Goal: Task Accomplishment & Management: Complete application form

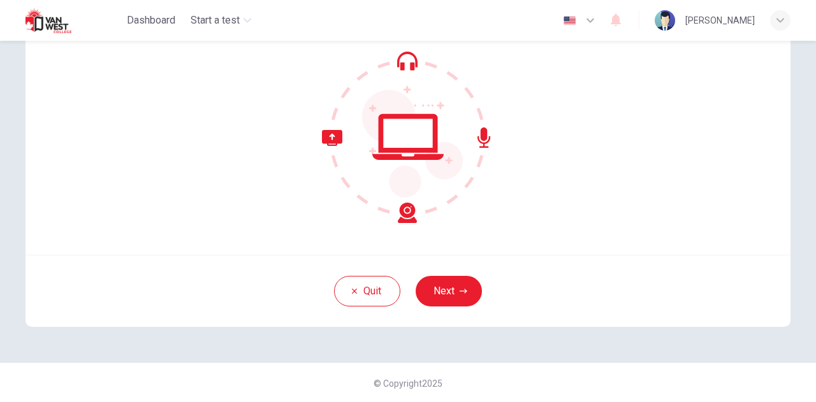
scroll to position [128, 0]
drag, startPoint x: 442, startPoint y: 285, endPoint x: 542, endPoint y: 206, distance: 127.6
click at [442, 285] on button "Next" at bounding box center [449, 291] width 66 height 31
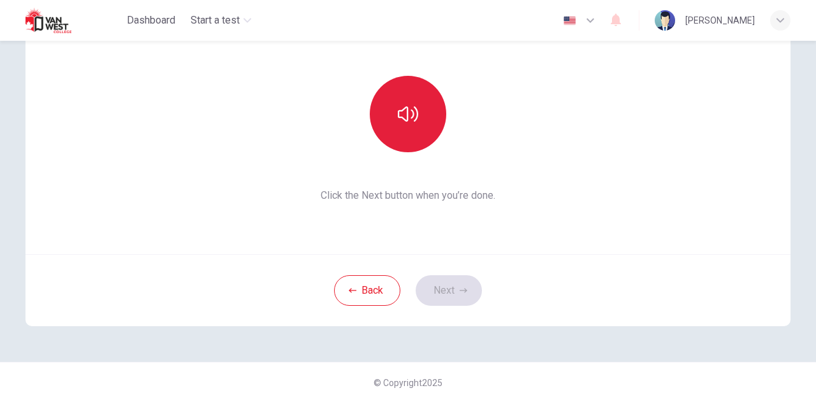
click at [401, 119] on icon "button" at bounding box center [408, 114] width 20 height 15
click at [457, 296] on button "Next" at bounding box center [449, 291] width 66 height 31
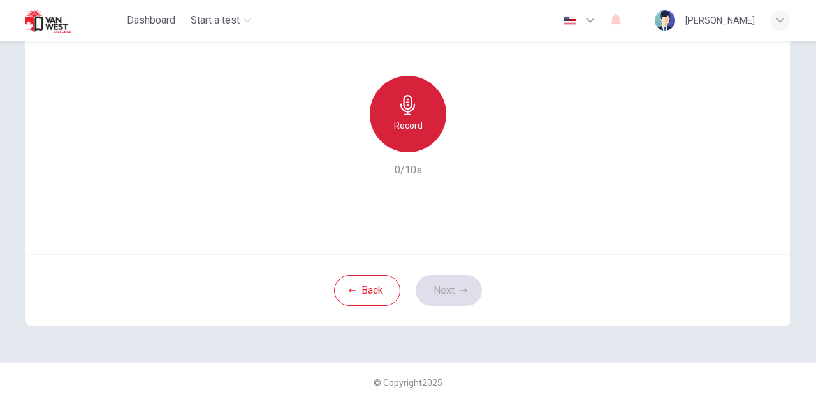
click at [417, 127] on h6 "Record" at bounding box center [408, 125] width 29 height 15
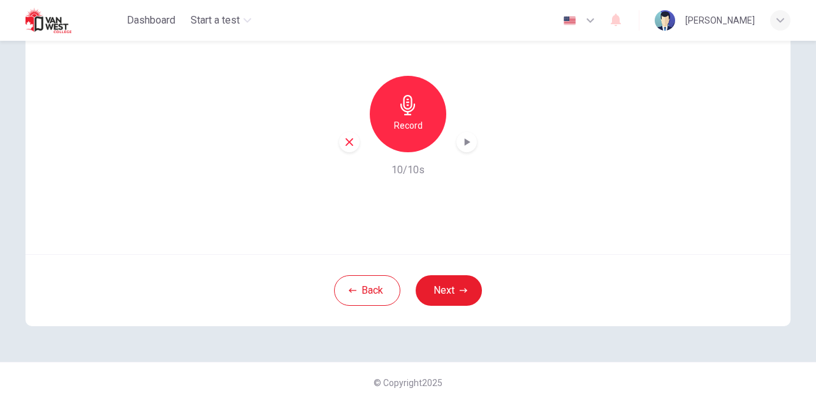
click at [461, 145] on icon "button" at bounding box center [466, 142] width 13 height 13
click at [436, 293] on button "Next" at bounding box center [449, 291] width 66 height 31
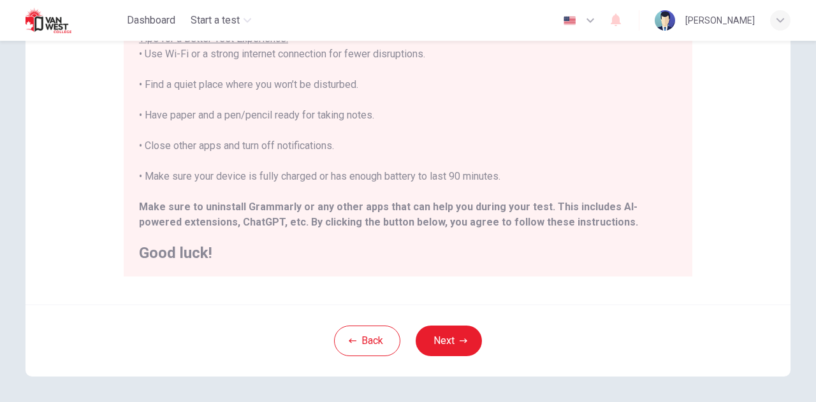
scroll to position [306, 0]
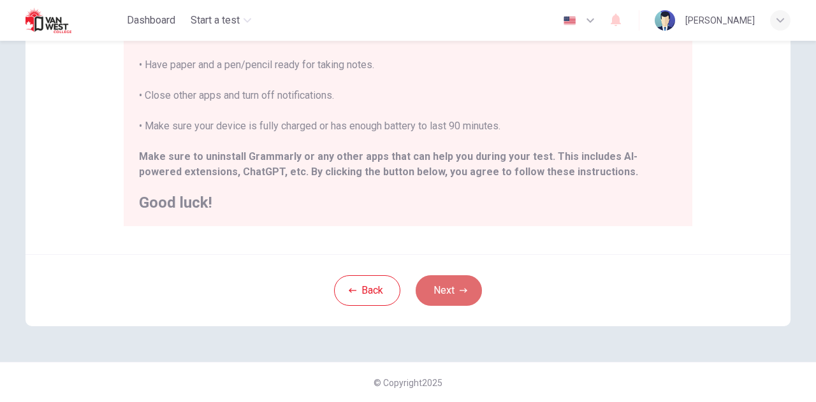
click at [450, 291] on button "Next" at bounding box center [449, 291] width 66 height 31
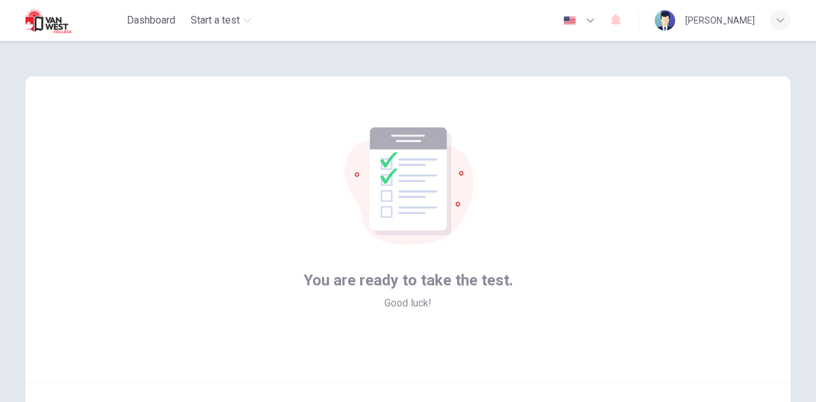
scroll to position [128, 0]
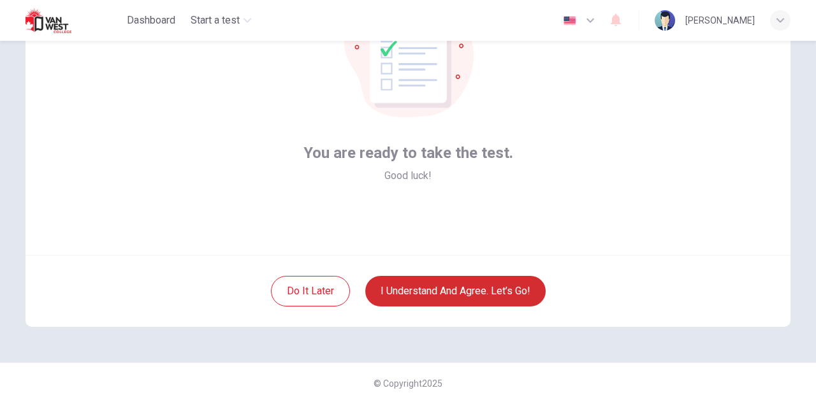
click at [473, 293] on button "I understand and agree. Let’s go!" at bounding box center [455, 291] width 180 height 31
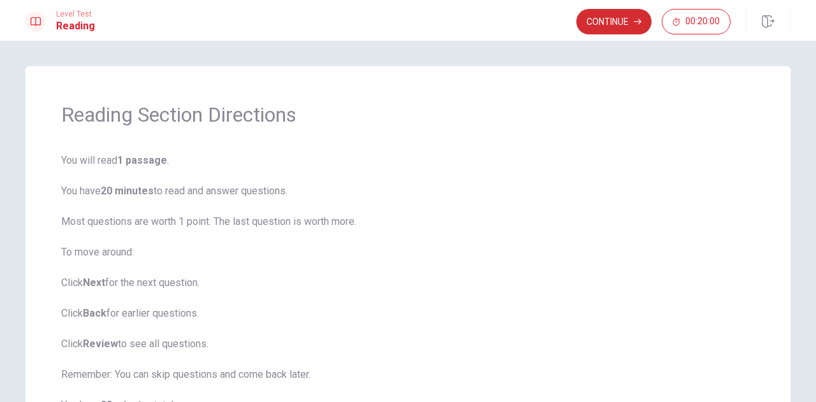
click at [615, 20] on button "Continue" at bounding box center [614, 22] width 75 height 26
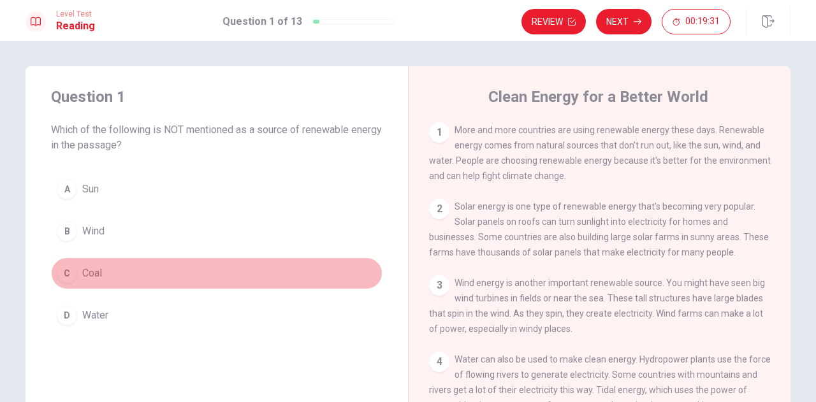
click at [70, 272] on div "C" at bounding box center [67, 273] width 20 height 20
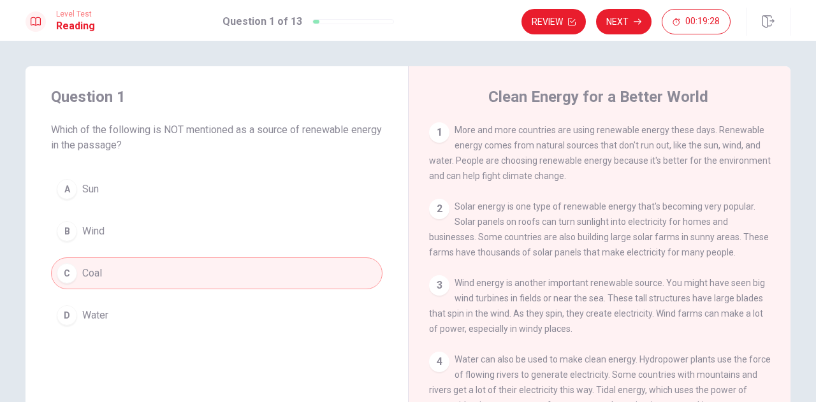
click at [622, 18] on button "Next" at bounding box center [623, 22] width 55 height 26
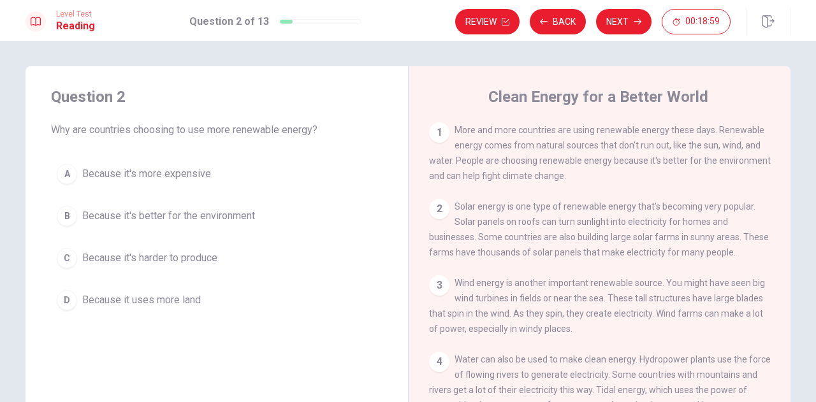
click at [66, 212] on div "B" at bounding box center [67, 216] width 20 height 20
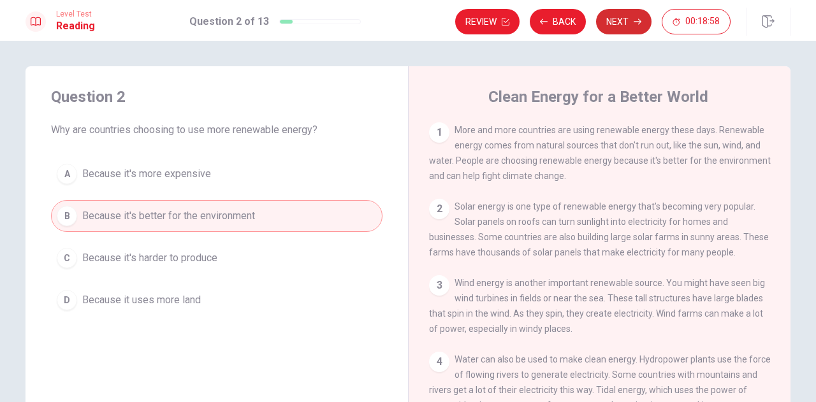
click at [622, 17] on button "Next" at bounding box center [623, 22] width 55 height 26
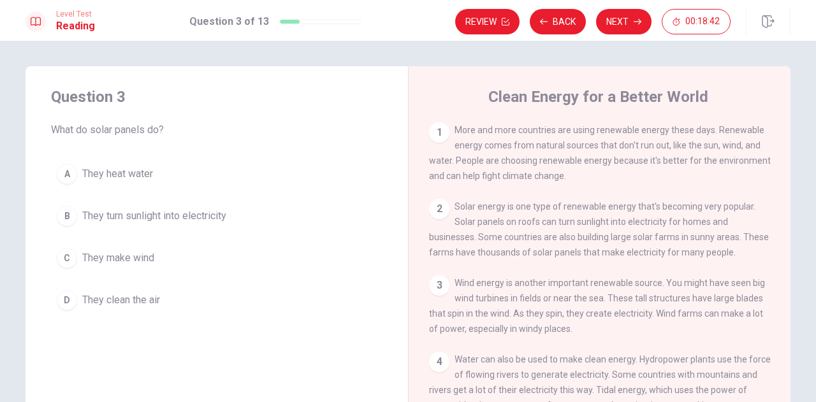
scroll to position [64, 0]
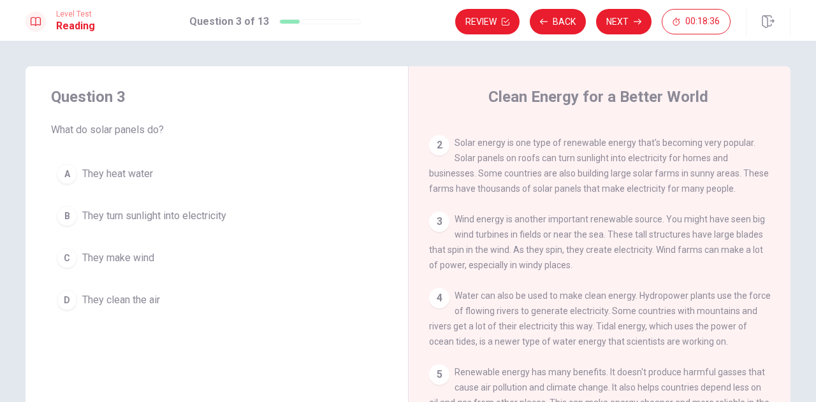
click at [66, 215] on div "B" at bounding box center [67, 216] width 20 height 20
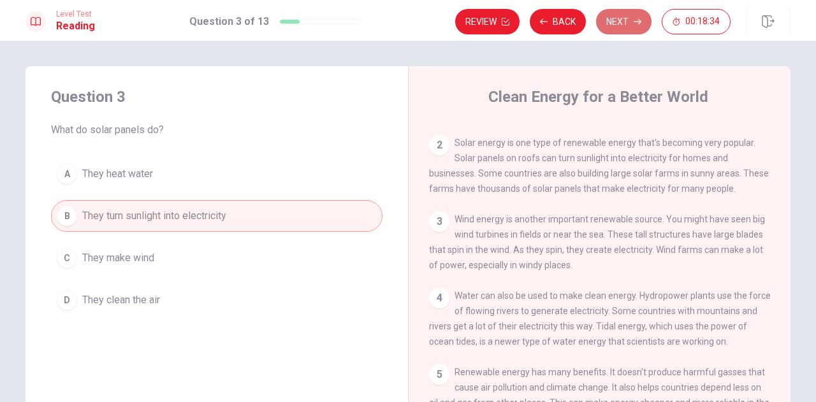
click at [615, 18] on button "Next" at bounding box center [623, 22] width 55 height 26
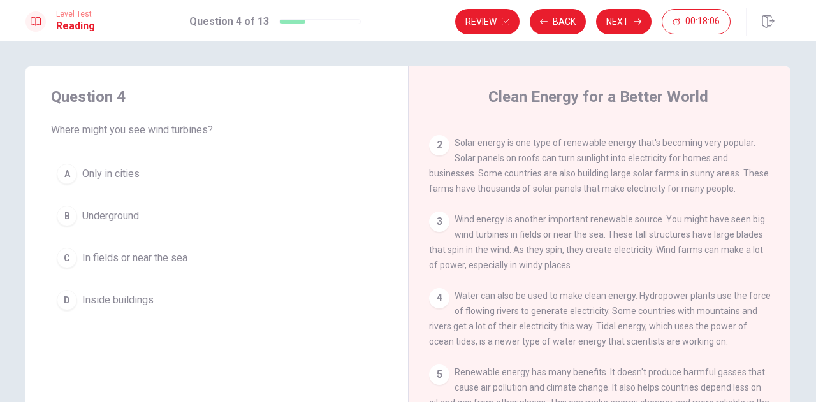
click at [68, 256] on div "C" at bounding box center [67, 258] width 20 height 20
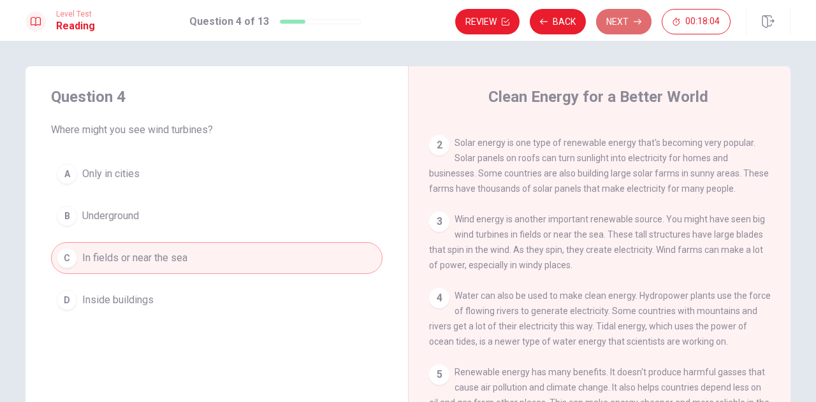
click at [614, 21] on button "Next" at bounding box center [623, 22] width 55 height 26
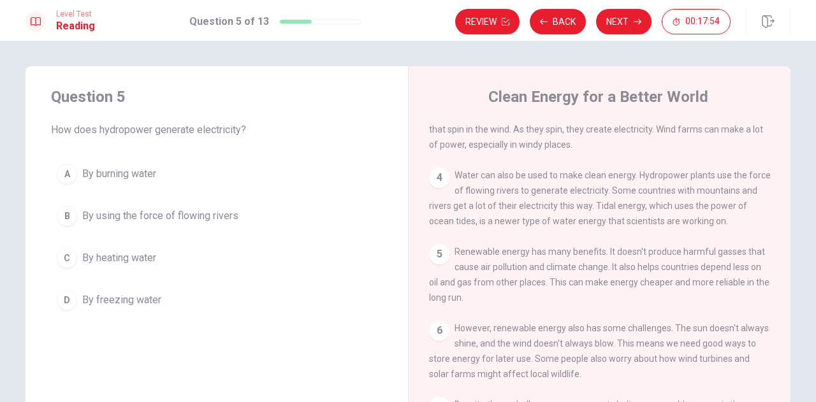
scroll to position [133, 0]
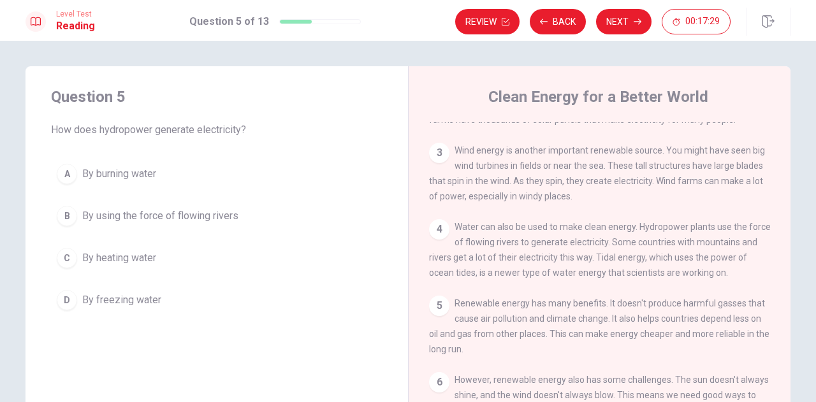
click at [66, 214] on div "B" at bounding box center [67, 216] width 20 height 20
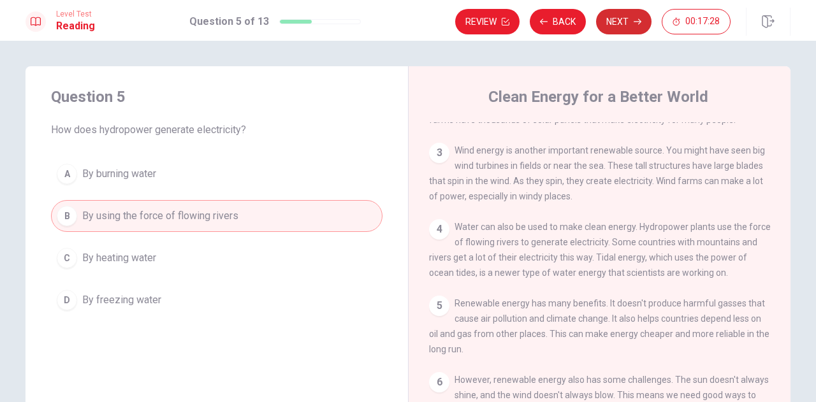
click at [626, 17] on button "Next" at bounding box center [623, 22] width 55 height 26
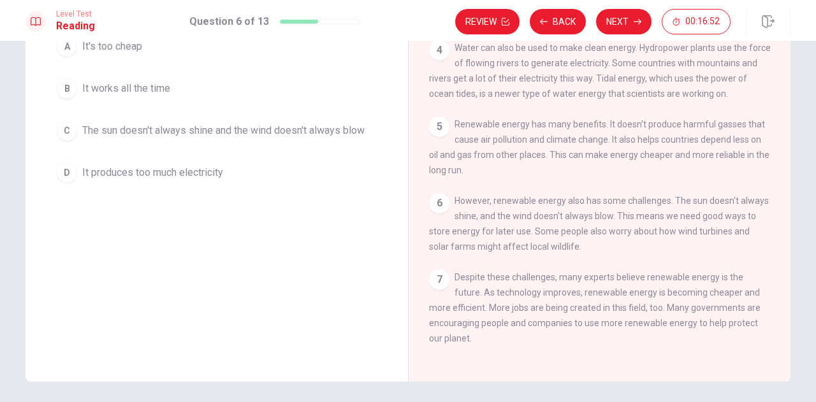
scroll to position [64, 0]
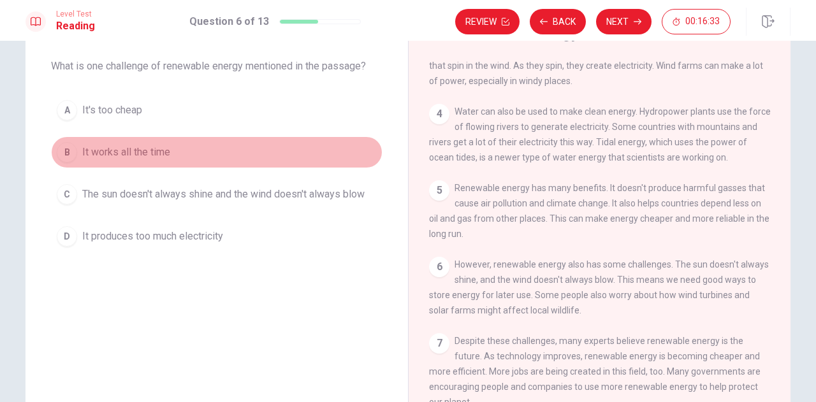
click at [65, 149] on div "B" at bounding box center [67, 152] width 20 height 20
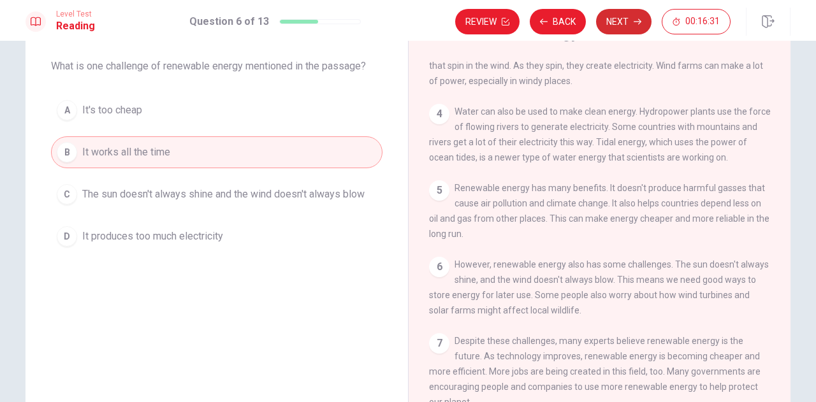
click at [630, 15] on button "Next" at bounding box center [623, 22] width 55 height 26
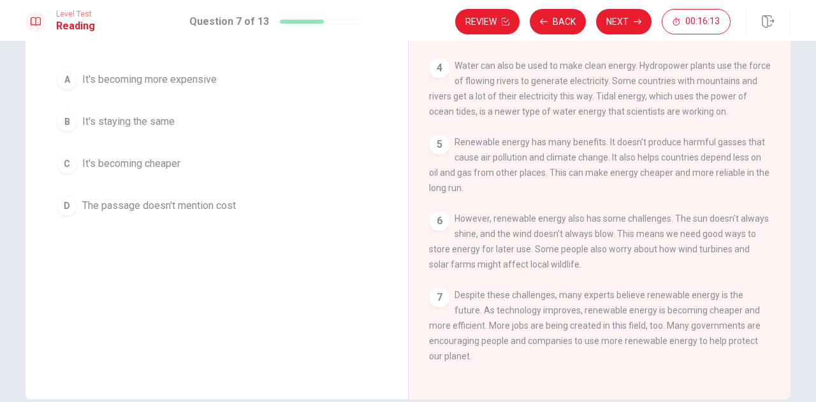
scroll to position [0, 0]
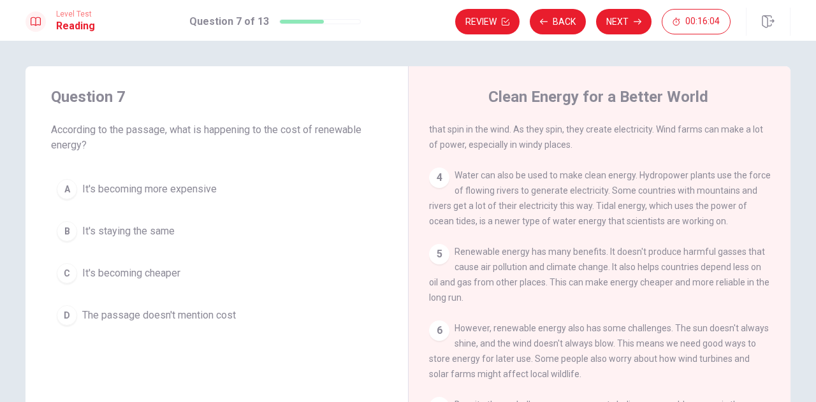
click at [59, 266] on div "C" at bounding box center [67, 273] width 20 height 20
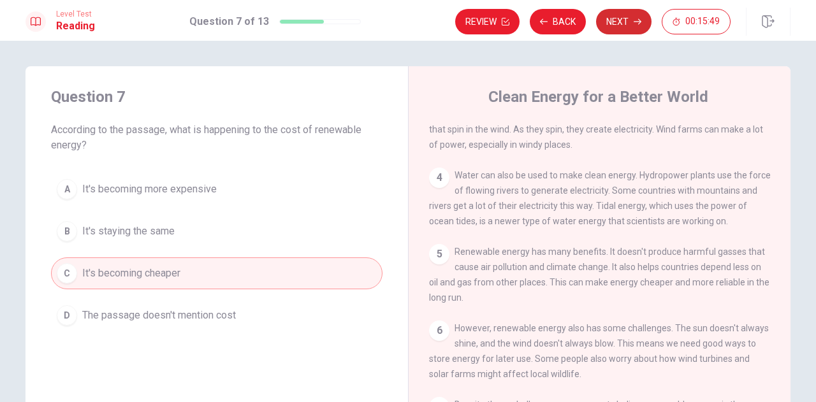
click at [629, 16] on button "Next" at bounding box center [623, 22] width 55 height 26
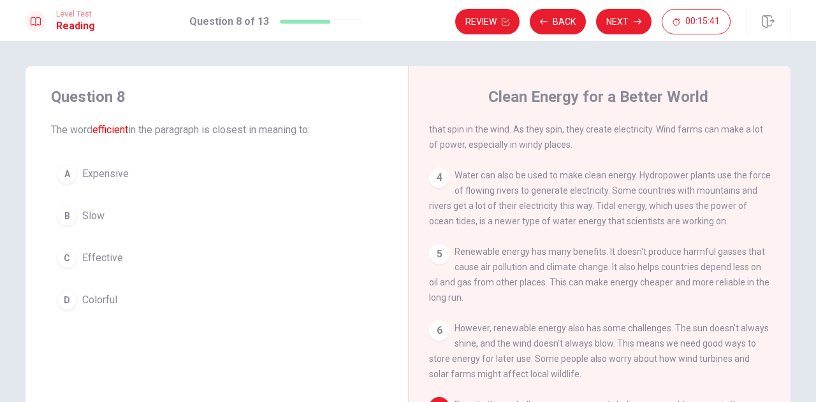
click at [65, 256] on div "C" at bounding box center [67, 258] width 20 height 20
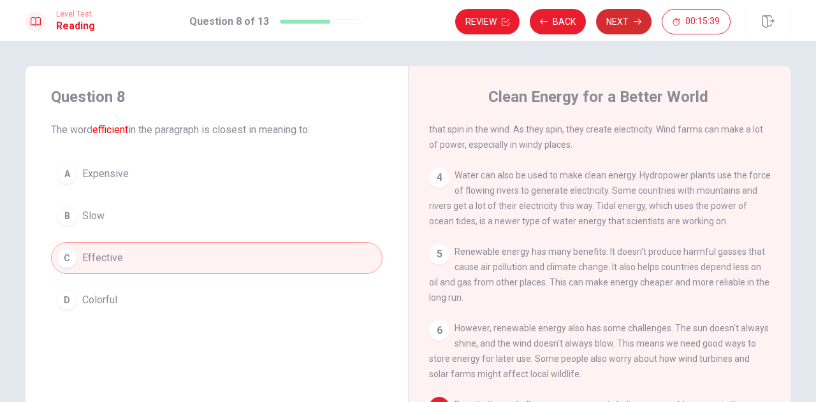
click at [626, 17] on button "Next" at bounding box center [623, 22] width 55 height 26
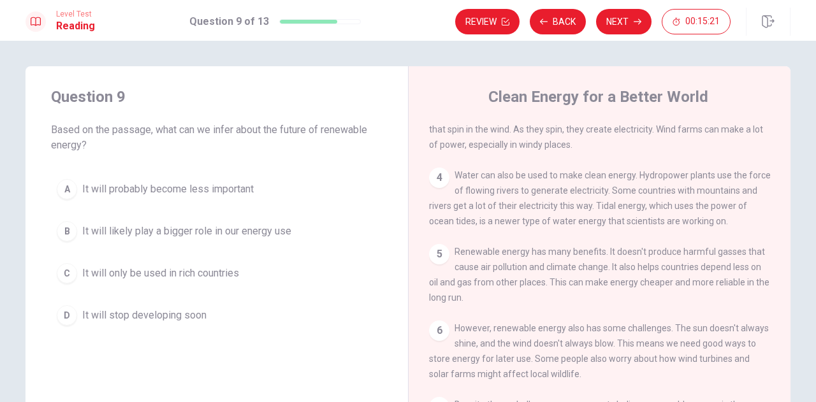
click at [66, 232] on div "B" at bounding box center [67, 231] width 20 height 20
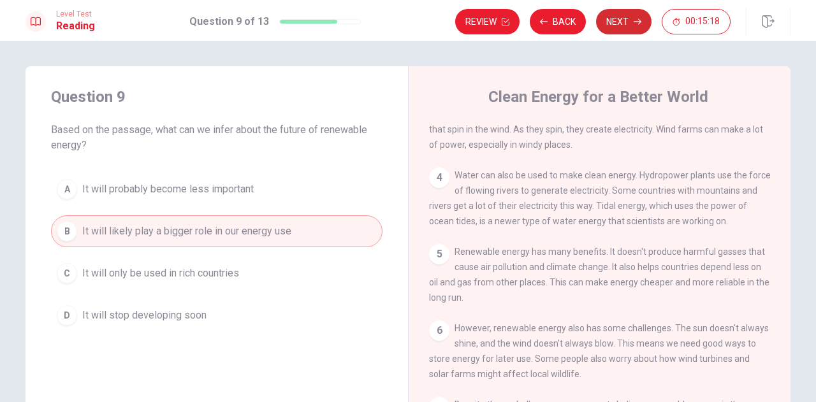
click at [623, 20] on button "Next" at bounding box center [623, 22] width 55 height 26
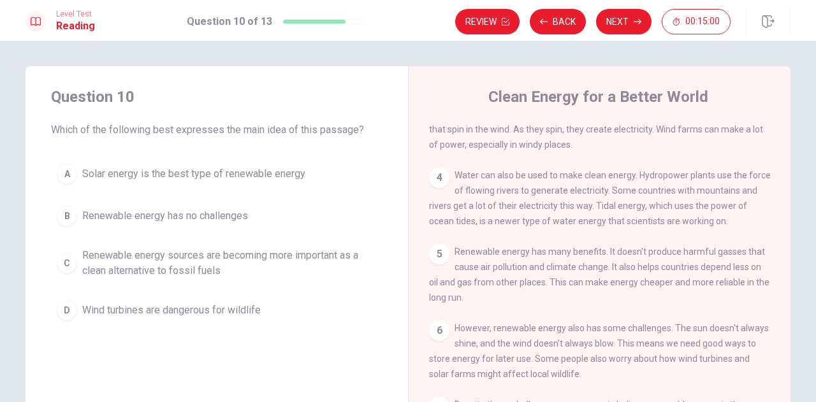
click at [65, 256] on div "C" at bounding box center [67, 263] width 20 height 20
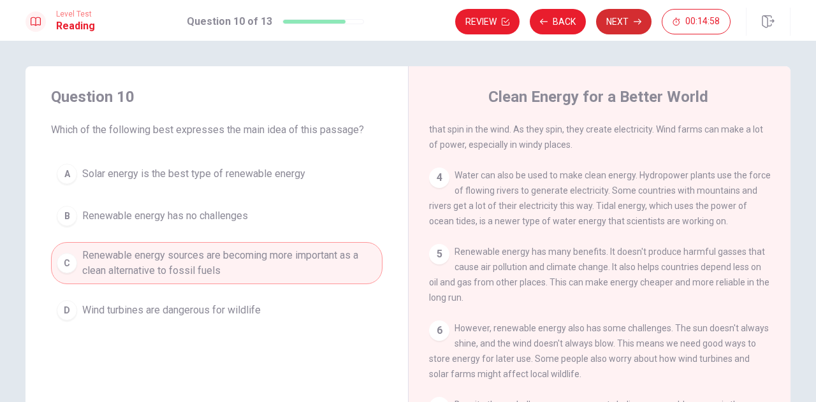
click at [622, 20] on button "Next" at bounding box center [623, 22] width 55 height 26
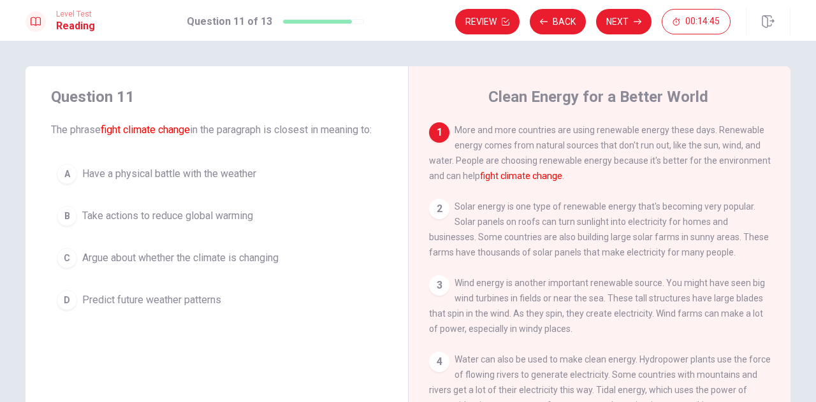
click at [65, 226] on div "B" at bounding box center [67, 216] width 20 height 20
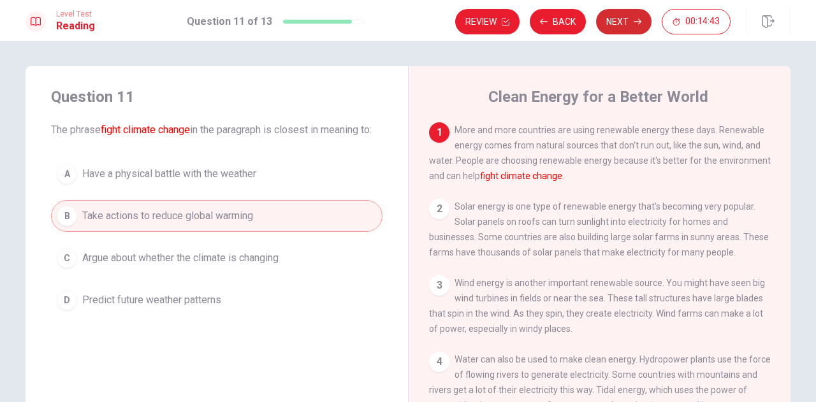
click at [621, 20] on button "Next" at bounding box center [623, 22] width 55 height 26
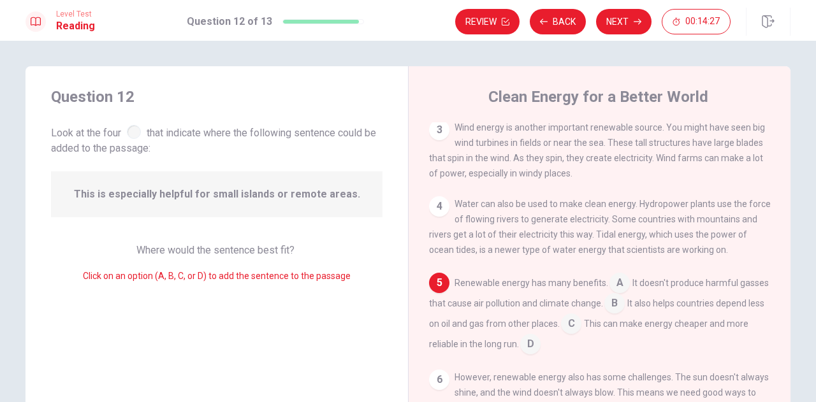
scroll to position [215, 0]
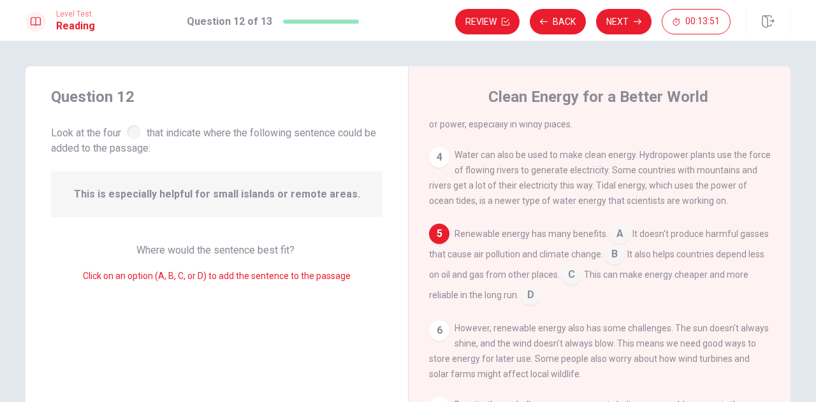
click at [625, 246] on input at bounding box center [615, 256] width 20 height 20
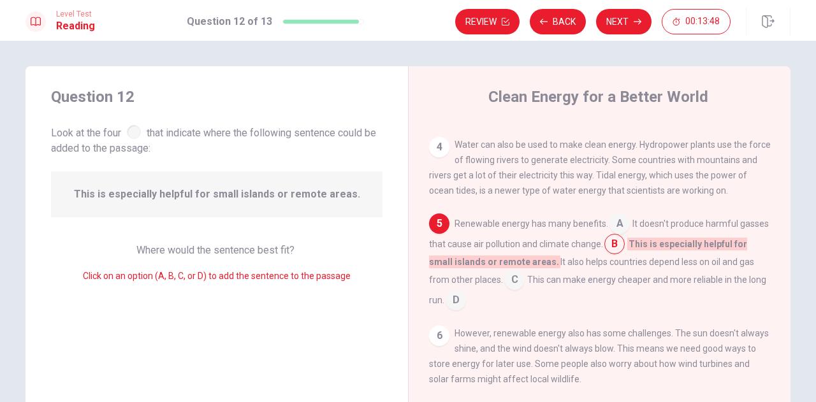
scroll to position [230, 0]
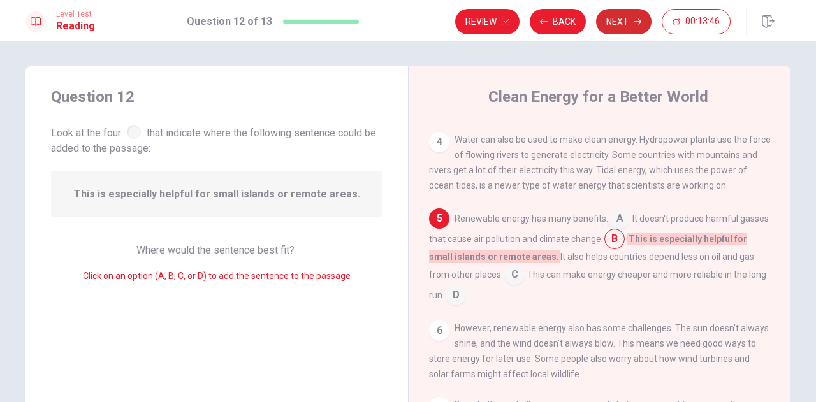
click at [626, 18] on button "Next" at bounding box center [623, 22] width 55 height 26
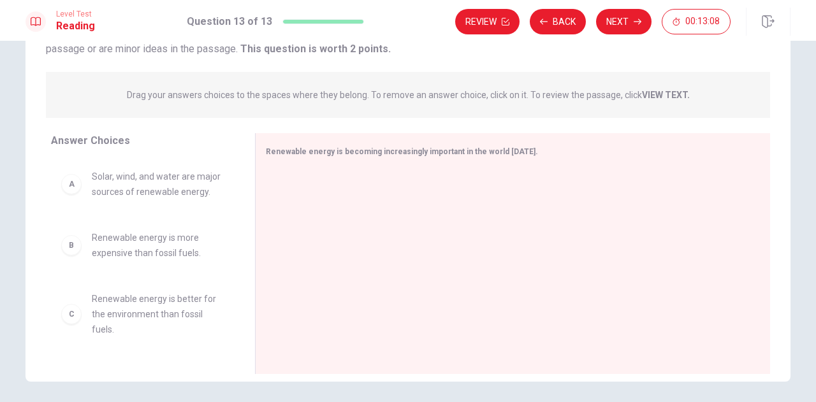
scroll to position [64, 0]
click at [154, 253] on span "Renewable energy is better for the environment than fossil fuels." at bounding box center [158, 251] width 133 height 46
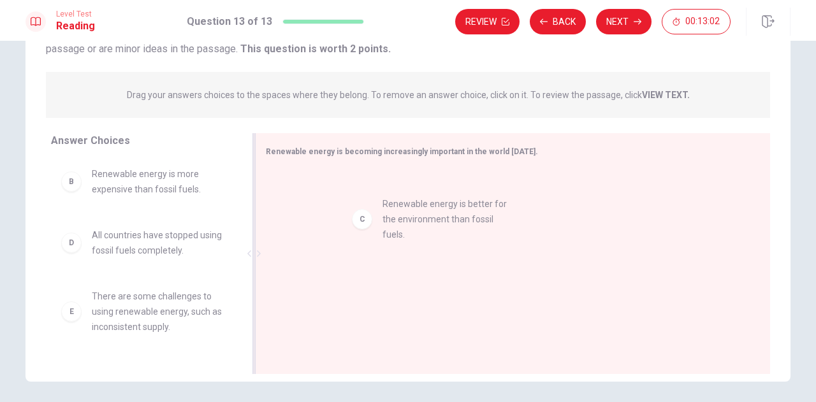
drag, startPoint x: 132, startPoint y: 248, endPoint x: 430, endPoint y: 217, distance: 299.5
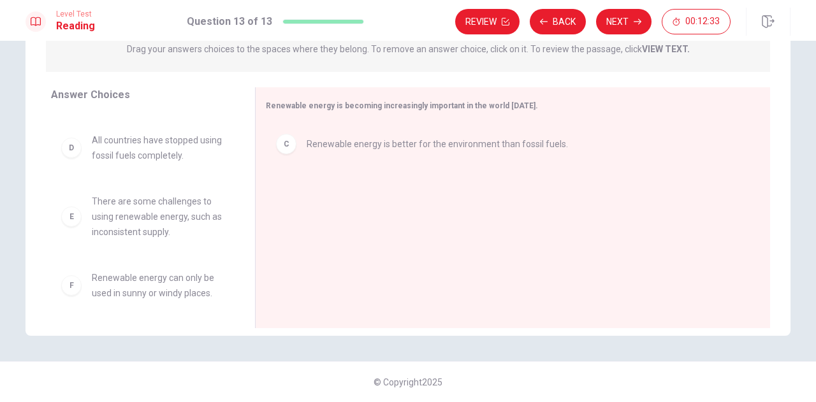
scroll to position [115, 0]
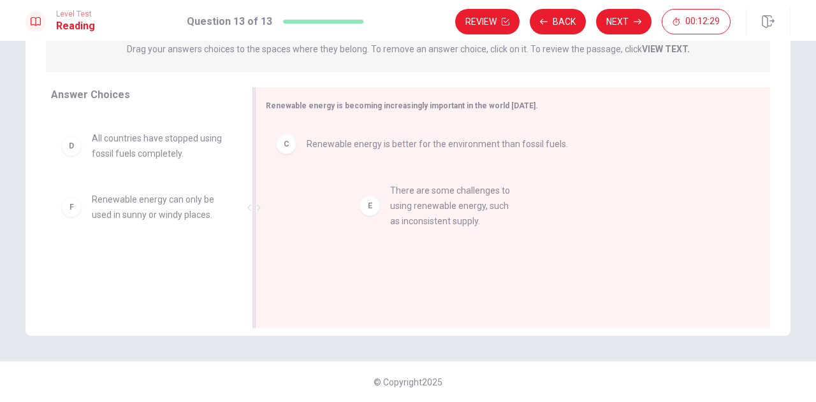
drag, startPoint x: 149, startPoint y: 212, endPoint x: 456, endPoint y: 206, distance: 307.4
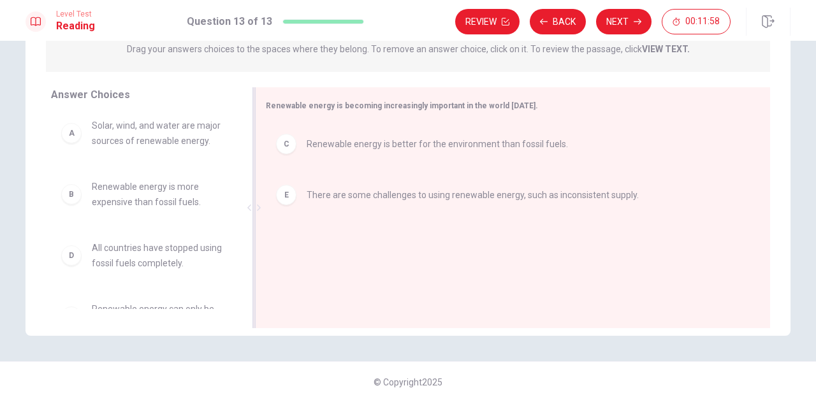
scroll to position [0, 0]
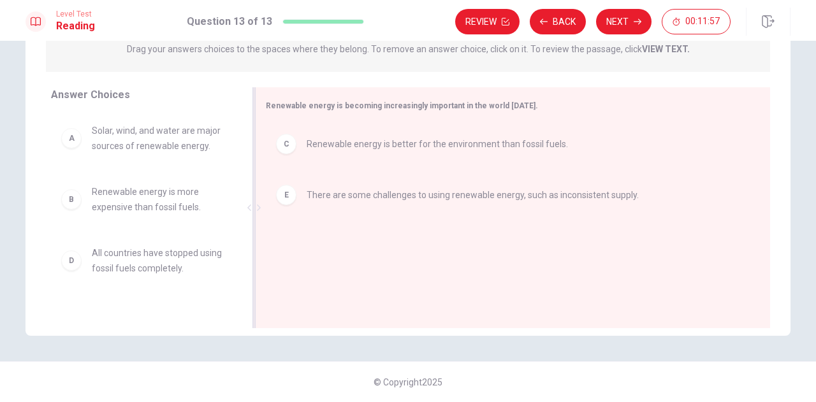
drag, startPoint x: 241, startPoint y: 236, endPoint x: 244, endPoint y: 182, distance: 54.3
click at [244, 182] on div "Answer Choices A Solar, wind, and water are major sources of renewable energy. …" at bounding box center [408, 210] width 765 height 247
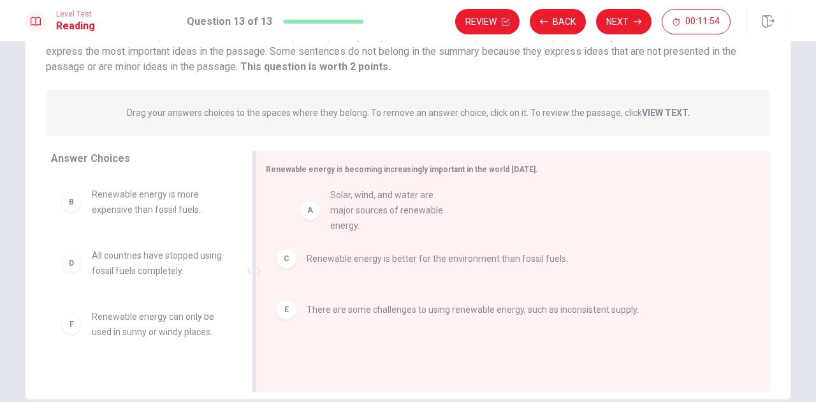
drag, startPoint x: 133, startPoint y: 206, endPoint x: 376, endPoint y: 209, distance: 243.6
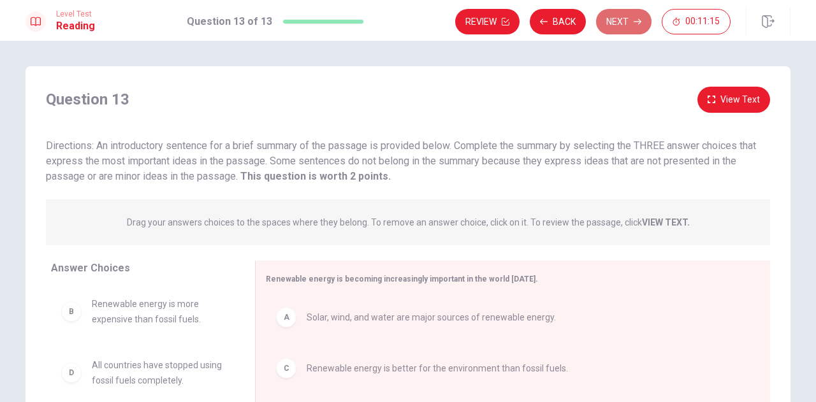
click at [625, 18] on button "Next" at bounding box center [623, 22] width 55 height 26
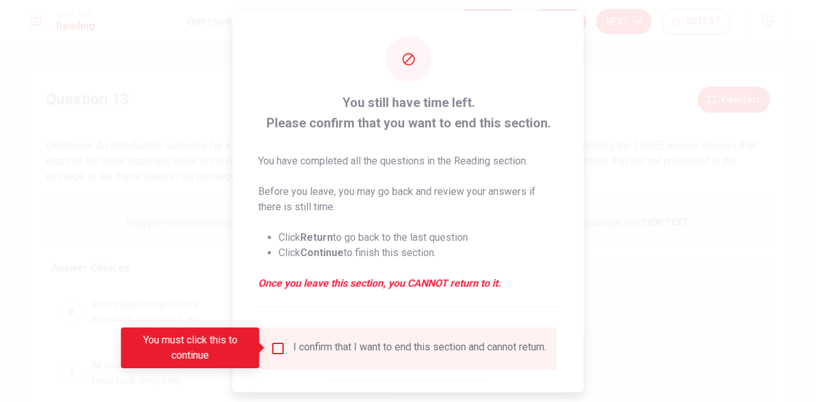
scroll to position [73, 0]
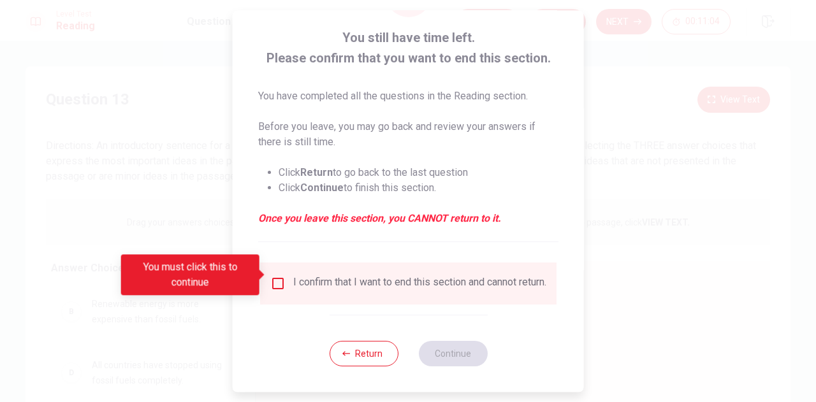
click at [276, 276] on input "You must click this to continue" at bounding box center [277, 283] width 15 height 15
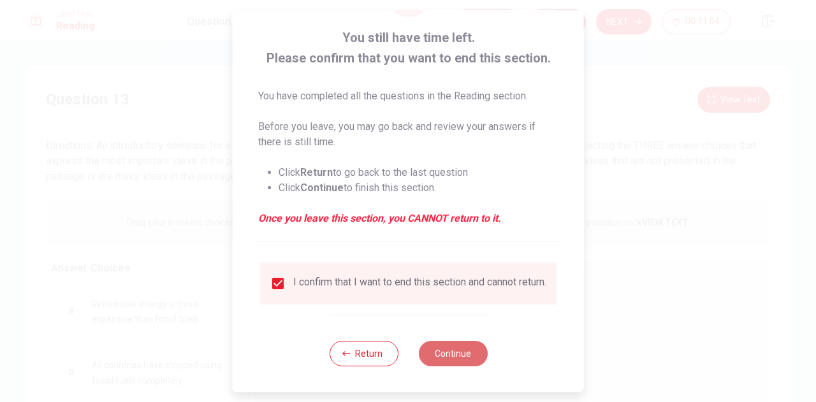
click at [462, 350] on button "Continue" at bounding box center [452, 354] width 69 height 26
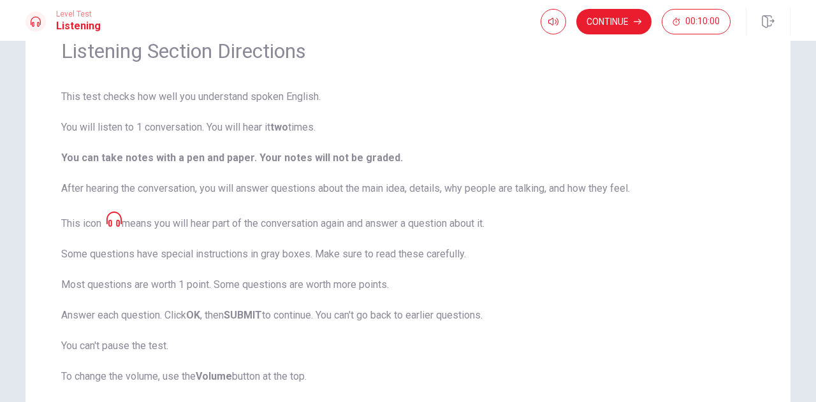
scroll to position [0, 0]
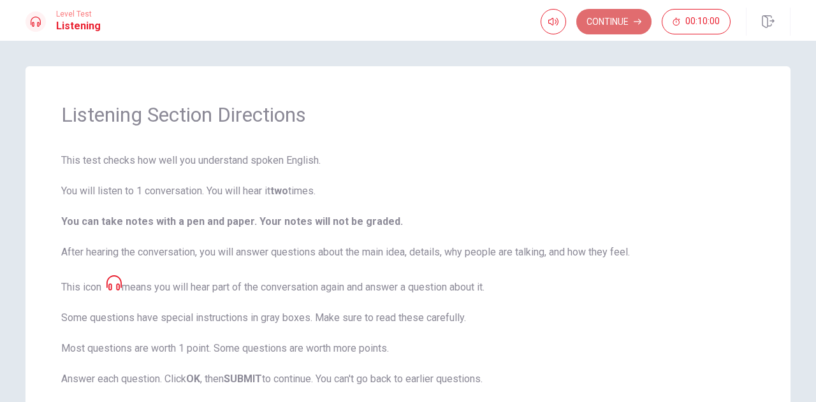
click at [616, 21] on button "Continue" at bounding box center [614, 22] width 75 height 26
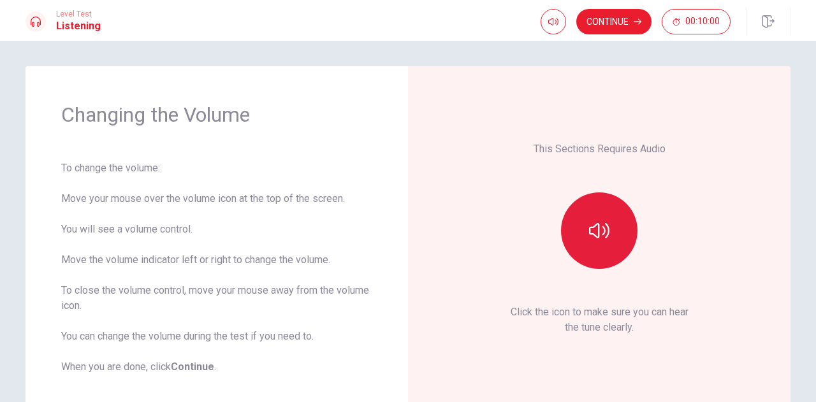
click at [606, 234] on icon "button" at bounding box center [599, 231] width 20 height 20
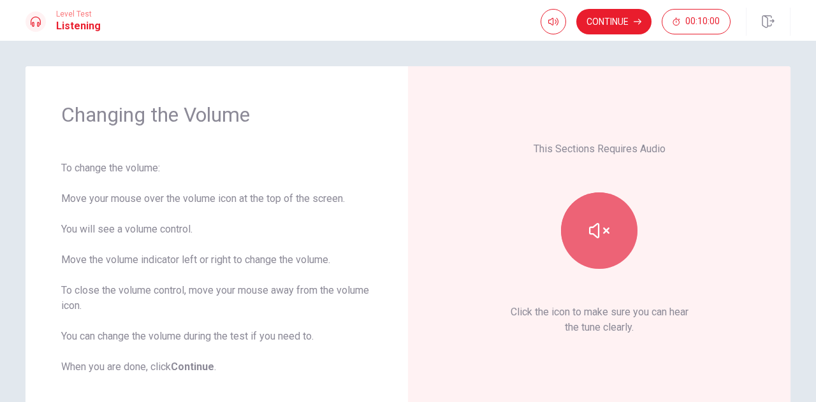
click at [596, 228] on icon "button" at bounding box center [599, 231] width 20 height 20
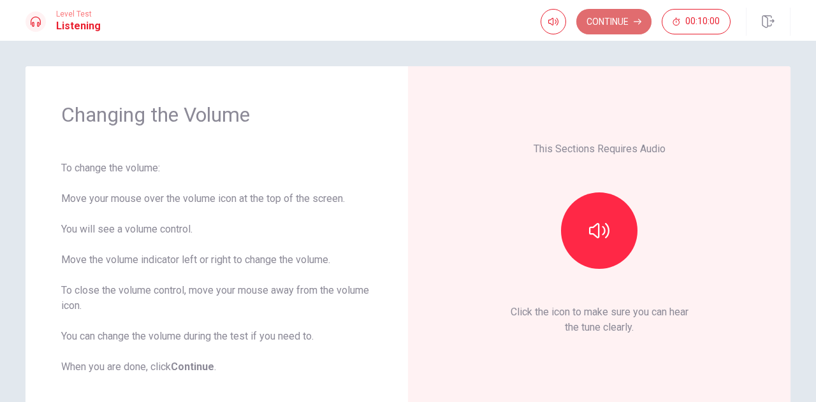
click at [615, 18] on button "Continue" at bounding box center [614, 22] width 75 height 26
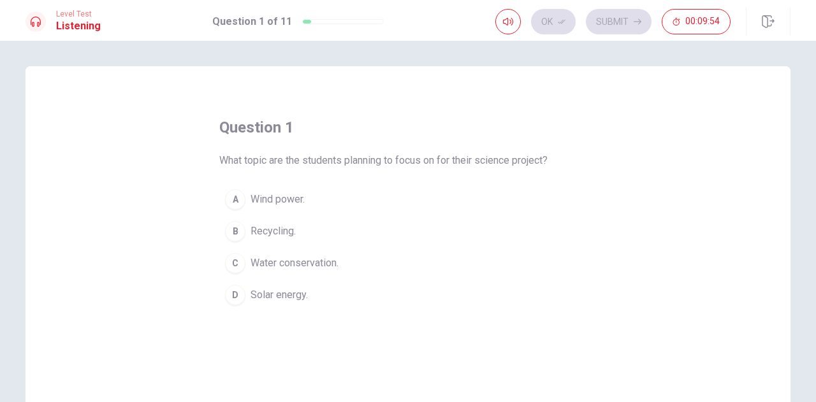
click at [234, 199] on div "A" at bounding box center [235, 199] width 20 height 20
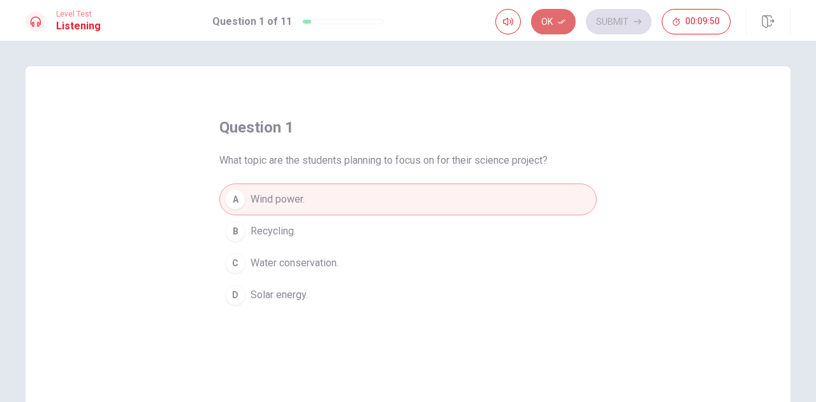
click at [552, 24] on button "Ok" at bounding box center [553, 22] width 45 height 26
click at [622, 20] on button "Submit" at bounding box center [619, 22] width 66 height 26
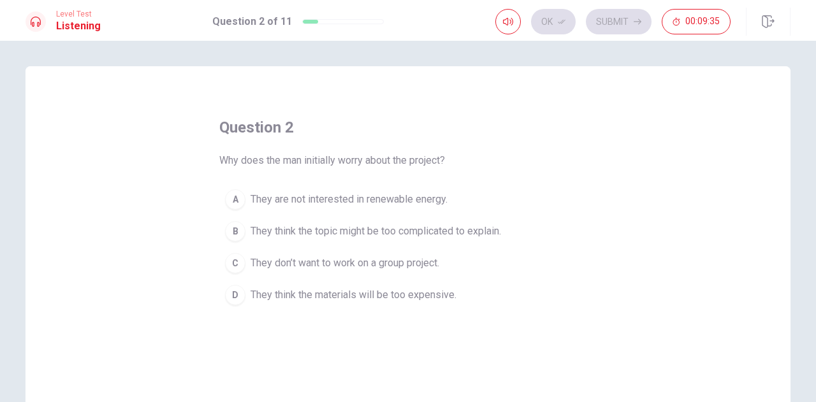
click at [232, 226] on div "B" at bounding box center [235, 231] width 20 height 20
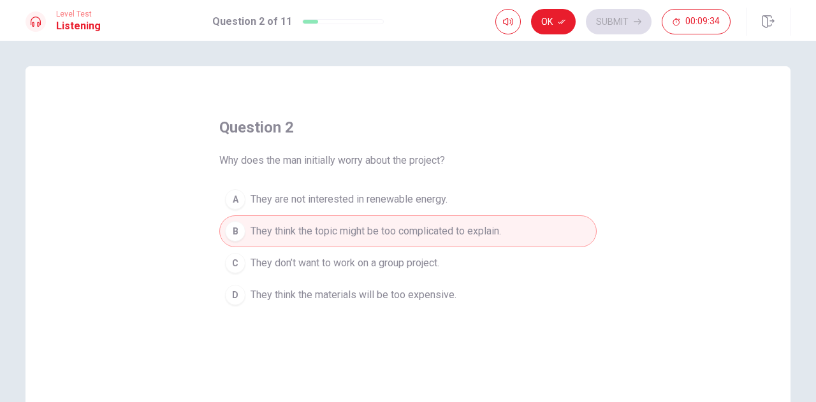
click at [550, 18] on button "Ok" at bounding box center [553, 22] width 45 height 26
click at [617, 19] on button "Submit" at bounding box center [619, 22] width 66 height 26
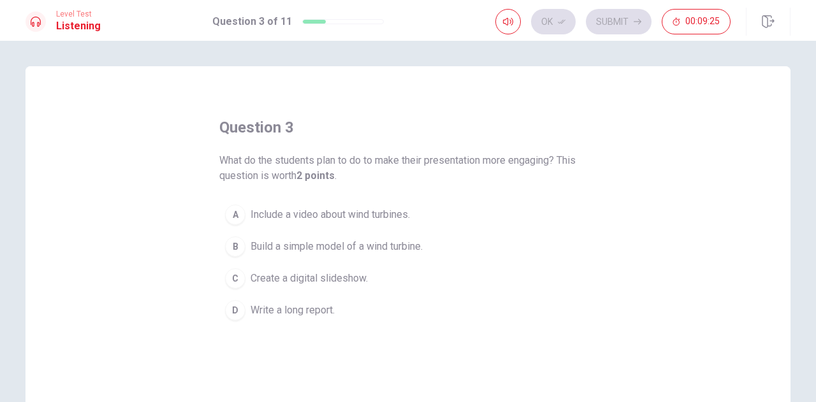
click at [235, 245] on div "B" at bounding box center [235, 247] width 20 height 20
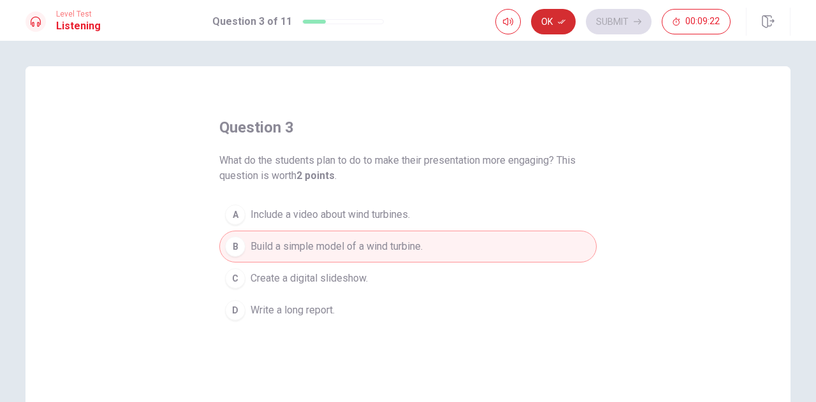
click at [550, 17] on button "Ok" at bounding box center [553, 22] width 45 height 26
click at [633, 11] on button "Submit" at bounding box center [619, 22] width 66 height 26
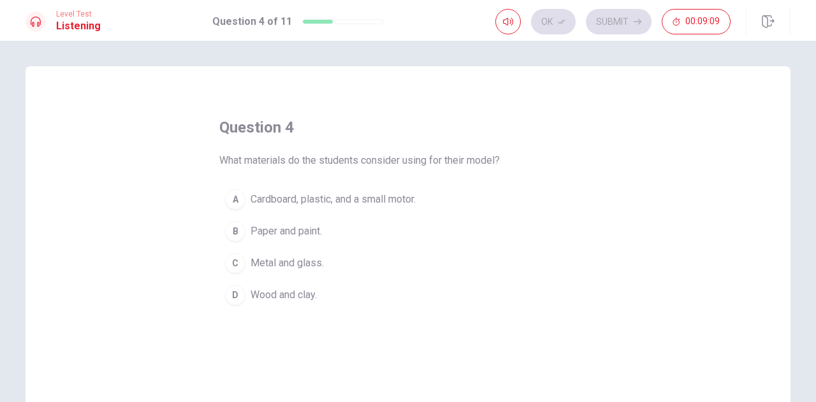
click at [238, 197] on div "A" at bounding box center [235, 199] width 20 height 20
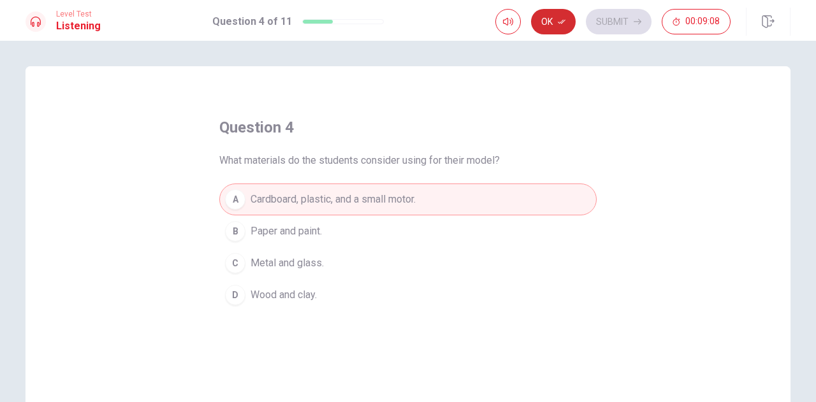
click at [557, 14] on button "Ok" at bounding box center [553, 22] width 45 height 26
click at [634, 15] on button "Submit" at bounding box center [619, 22] width 66 height 26
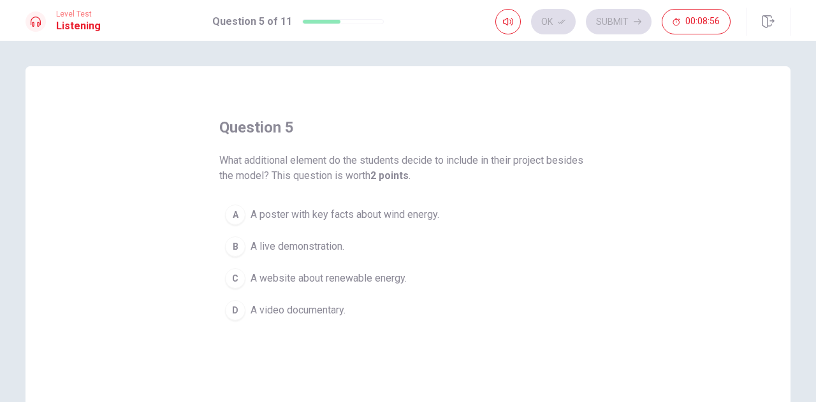
click at [233, 213] on div "A" at bounding box center [235, 215] width 20 height 20
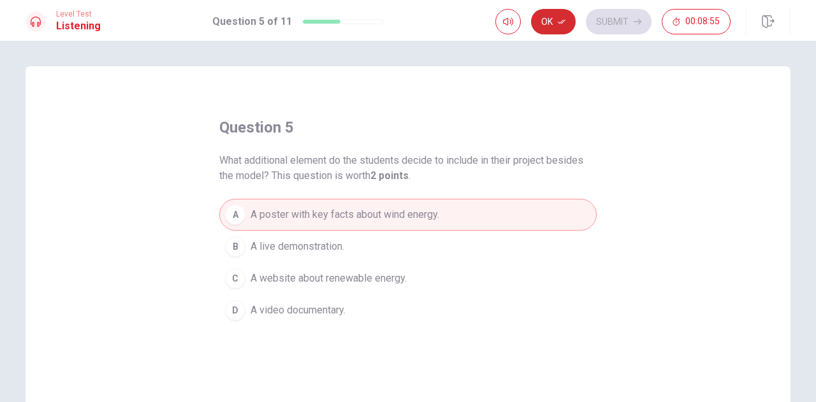
click at [555, 26] on button "Ok" at bounding box center [553, 22] width 45 height 26
click at [625, 22] on button "Submit" at bounding box center [619, 22] width 66 height 26
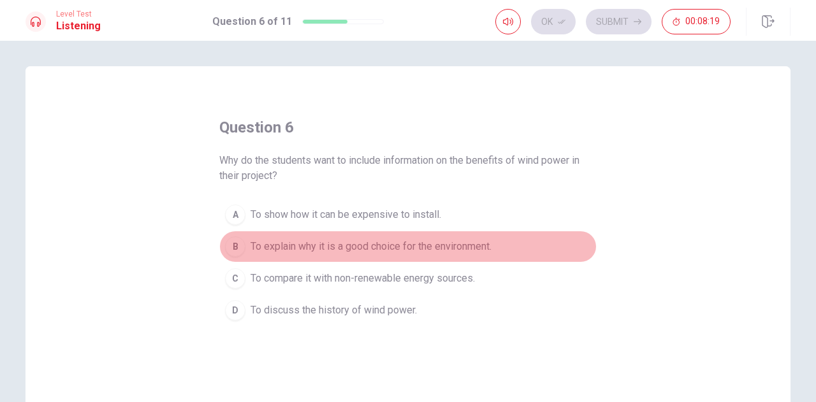
click at [232, 243] on div "B" at bounding box center [235, 247] width 20 height 20
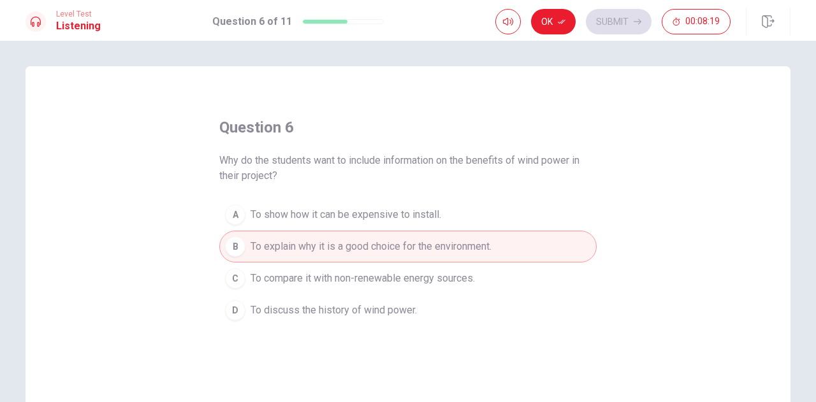
click at [558, 13] on button "Ok" at bounding box center [553, 22] width 45 height 26
click at [608, 16] on button "Submit" at bounding box center [619, 22] width 66 height 26
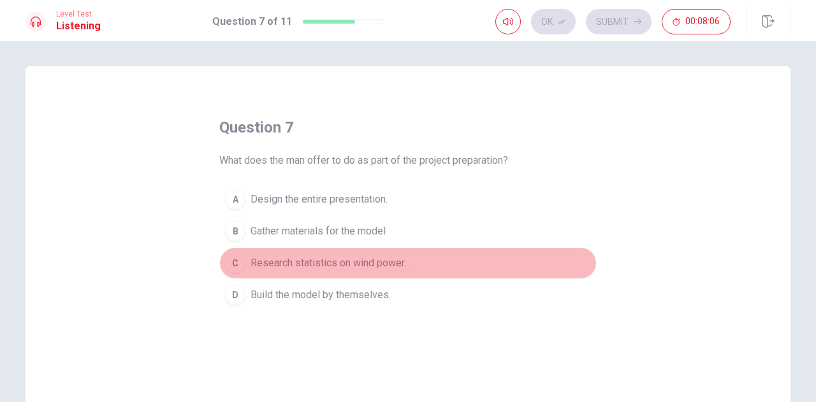
click at [233, 258] on div "C" at bounding box center [235, 263] width 20 height 20
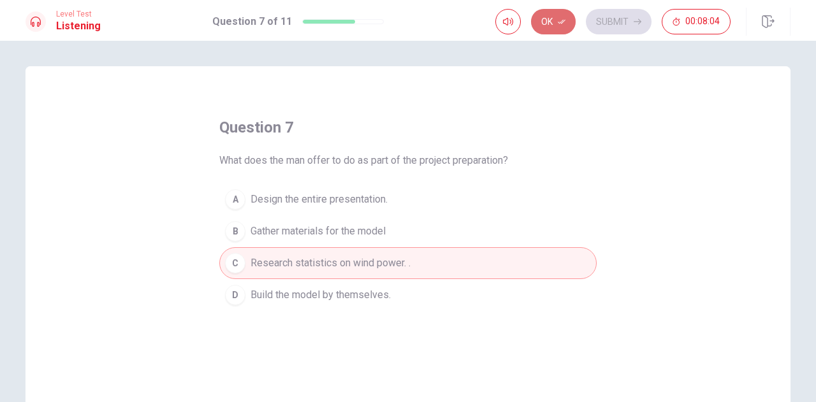
click at [552, 22] on button "Ok" at bounding box center [553, 22] width 45 height 26
click at [617, 20] on button "Submit" at bounding box center [619, 22] width 66 height 26
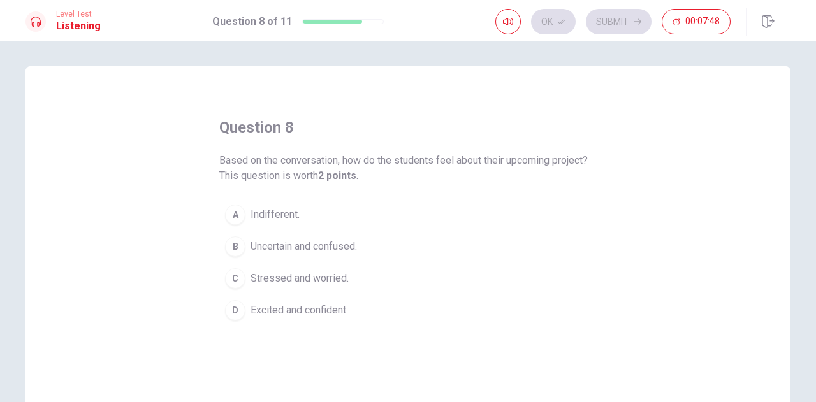
click at [232, 302] on div "D" at bounding box center [235, 310] width 20 height 20
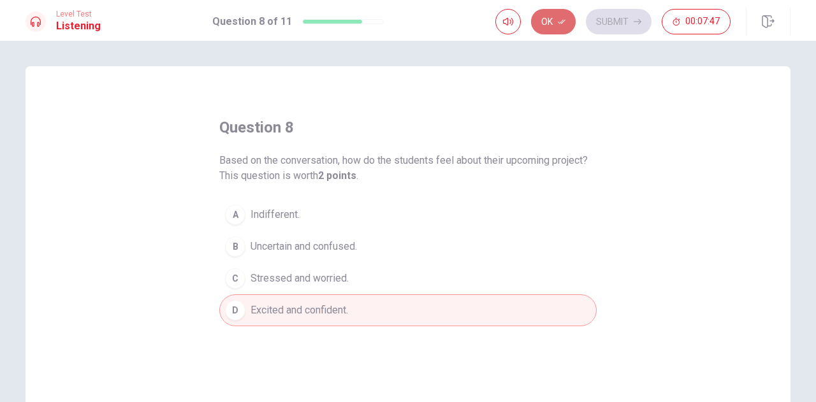
click at [568, 21] on button "Ok" at bounding box center [553, 22] width 45 height 26
click at [605, 22] on button "Submit" at bounding box center [619, 22] width 66 height 26
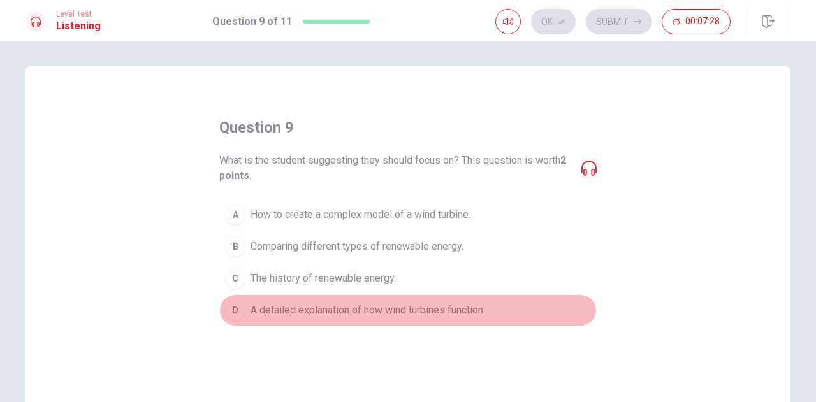
click at [230, 304] on div "D" at bounding box center [235, 310] width 20 height 20
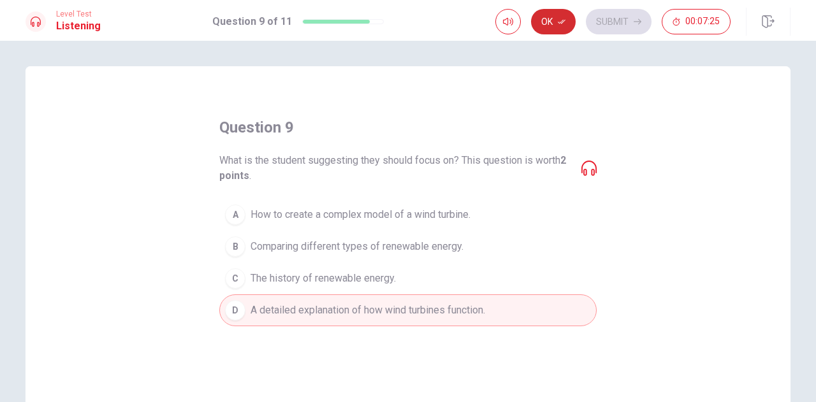
click at [554, 22] on button "Ok" at bounding box center [553, 22] width 45 height 26
click at [609, 18] on button "Submit" at bounding box center [619, 22] width 66 height 26
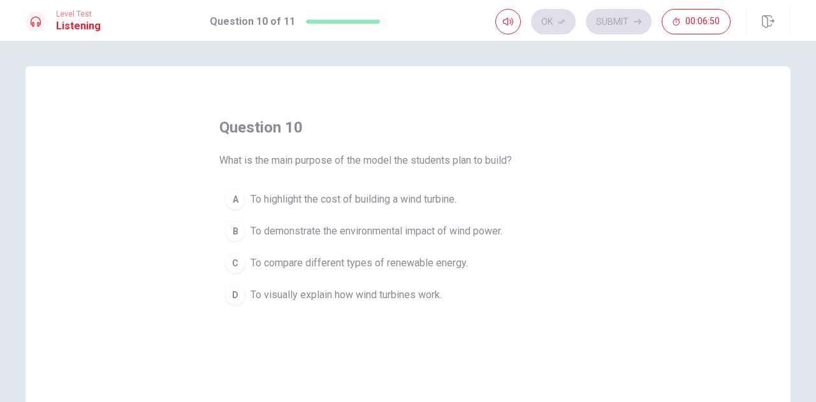
click at [232, 280] on button "D To visually explain how wind turbines work." at bounding box center [408, 295] width 378 height 32
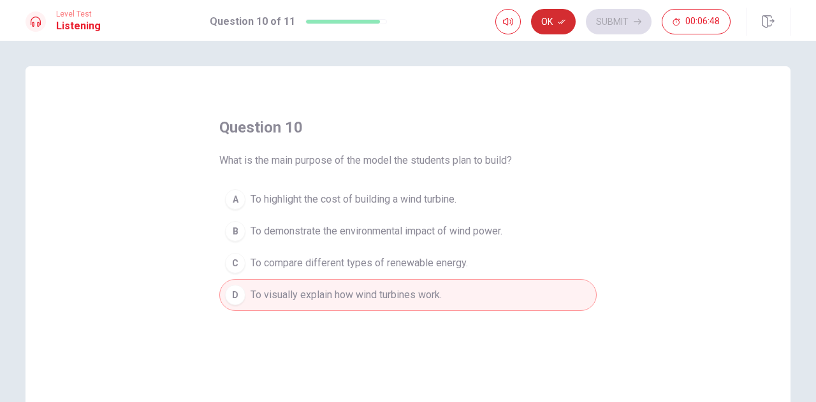
click at [556, 20] on button "Ok" at bounding box center [553, 22] width 45 height 26
click at [618, 26] on button "Submit" at bounding box center [619, 22] width 66 height 26
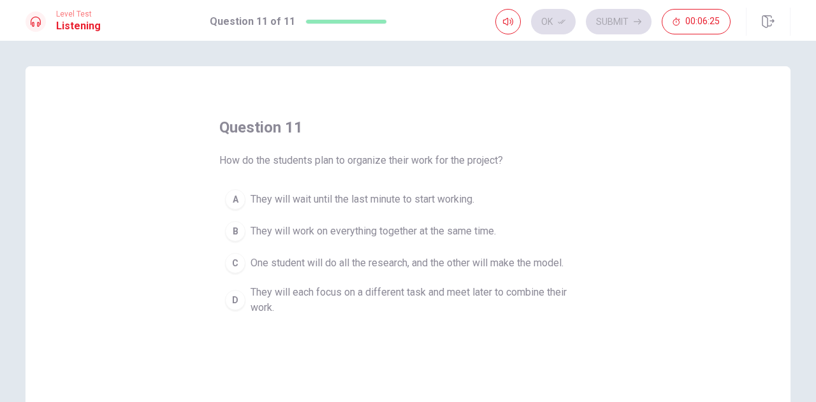
click at [230, 295] on div "D" at bounding box center [235, 300] width 20 height 20
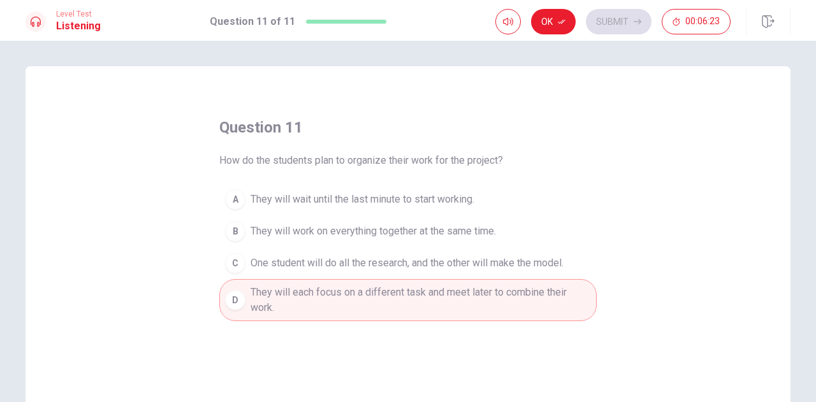
drag, startPoint x: 555, startPoint y: 20, endPoint x: 582, endPoint y: 33, distance: 30.2
click at [554, 20] on button "Ok" at bounding box center [553, 22] width 45 height 26
click at [629, 22] on button "Submit" at bounding box center [619, 22] width 66 height 26
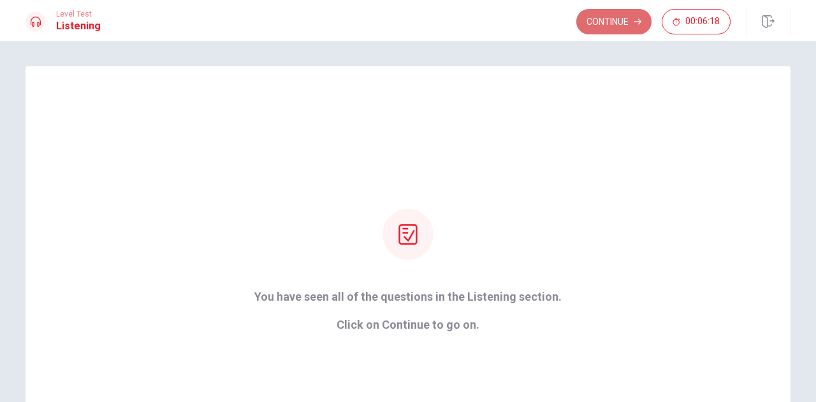
click at [598, 20] on button "Continue" at bounding box center [614, 22] width 75 height 26
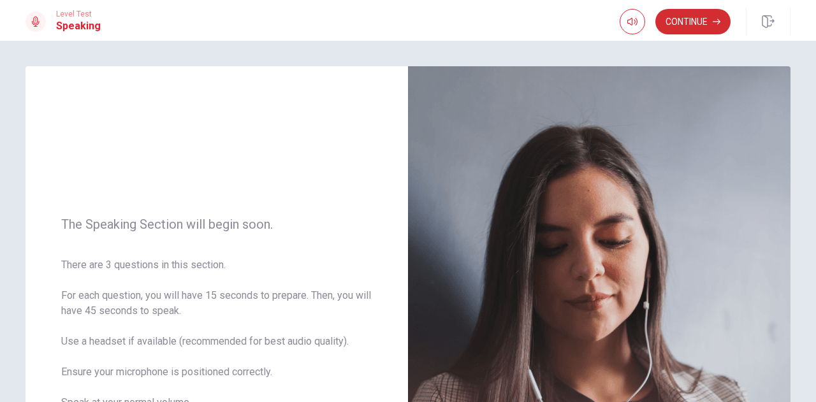
click at [684, 22] on button "Continue" at bounding box center [693, 22] width 75 height 26
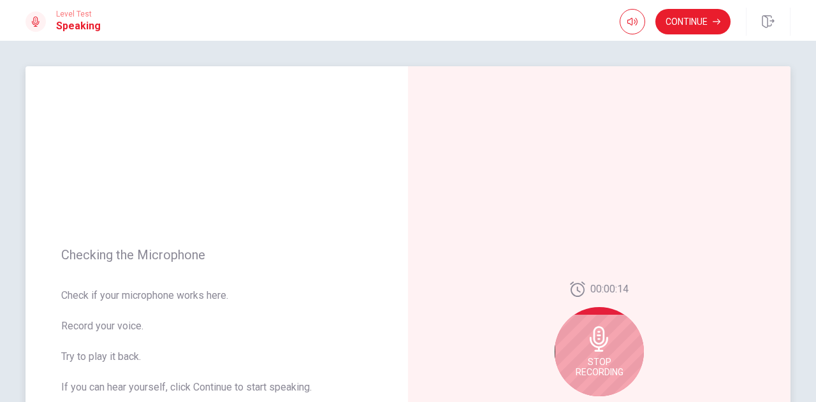
scroll to position [64, 0]
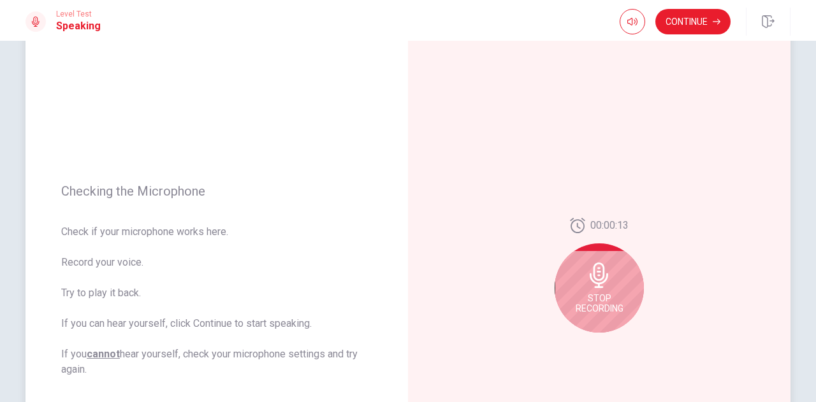
click at [587, 281] on icon at bounding box center [600, 276] width 26 height 26
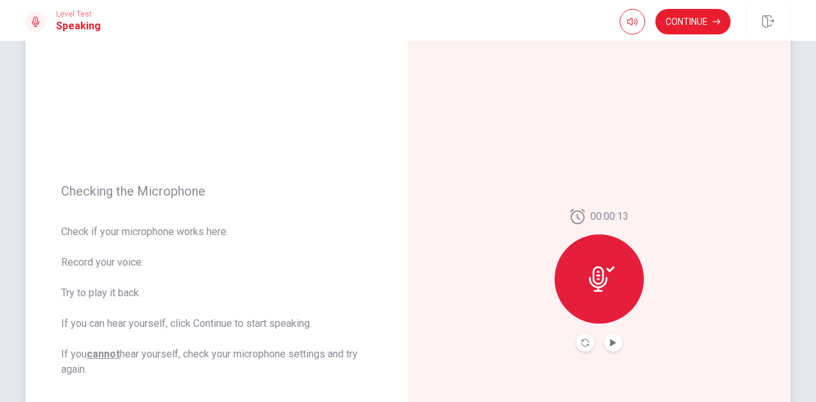
click at [593, 276] on icon at bounding box center [602, 280] width 26 height 26
click at [611, 343] on icon "Play Audio" at bounding box center [613, 343] width 6 height 8
click at [603, 274] on icon at bounding box center [602, 280] width 26 height 26
click at [584, 343] on icon "Record Again" at bounding box center [586, 343] width 8 height 8
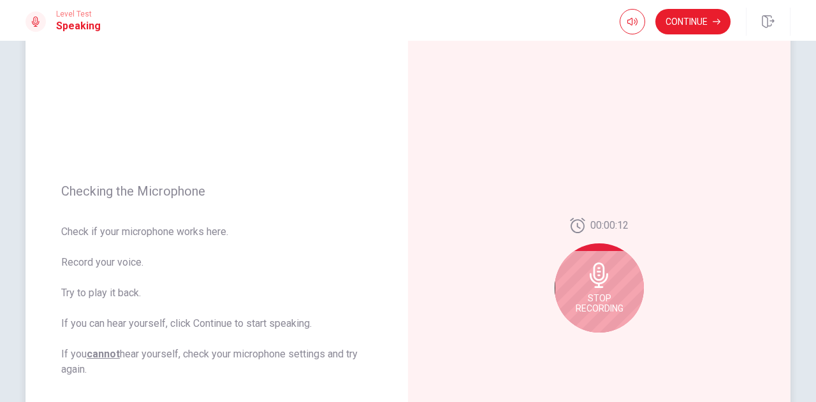
scroll to position [128, 0]
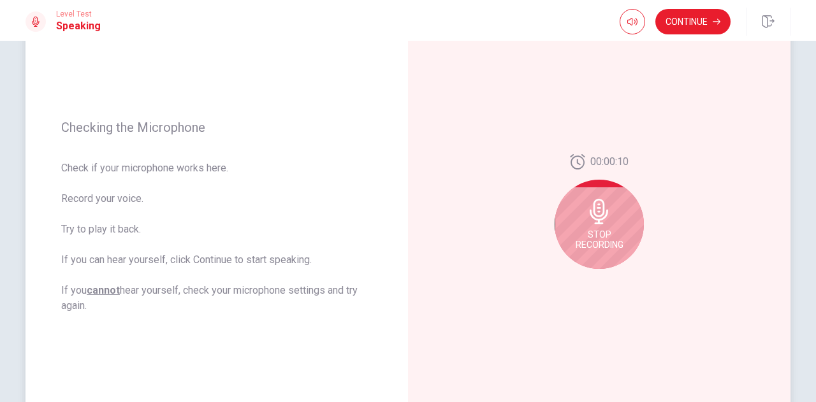
click at [598, 224] on div "Stop Recording" at bounding box center [599, 224] width 89 height 89
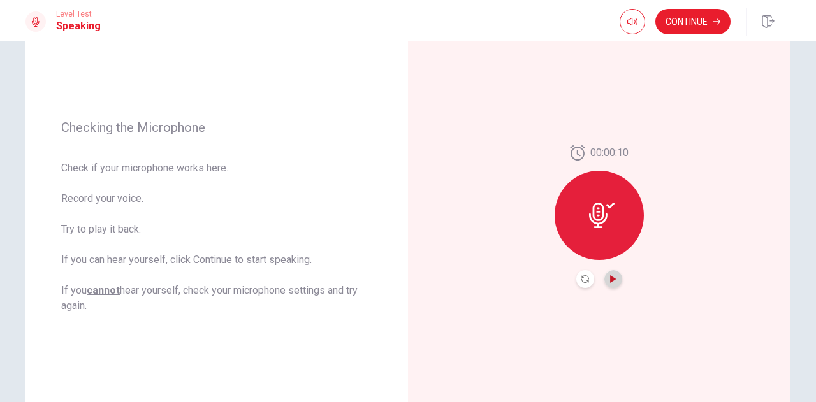
click at [614, 279] on icon "Play Audio" at bounding box center [613, 280] width 6 height 8
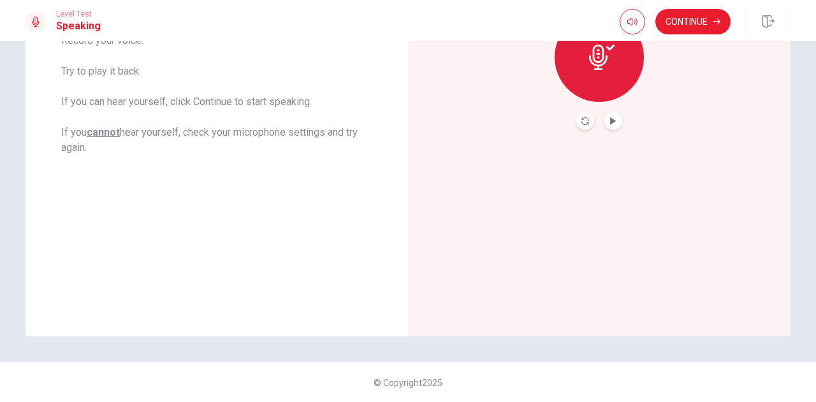
scroll to position [0, 0]
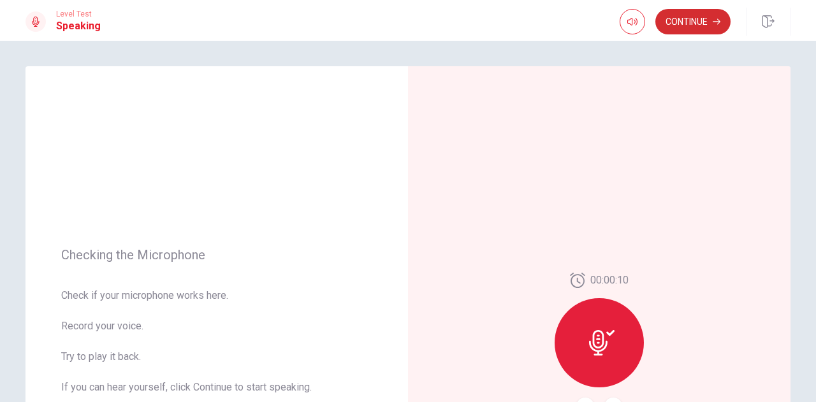
click at [689, 18] on button "Continue" at bounding box center [693, 22] width 75 height 26
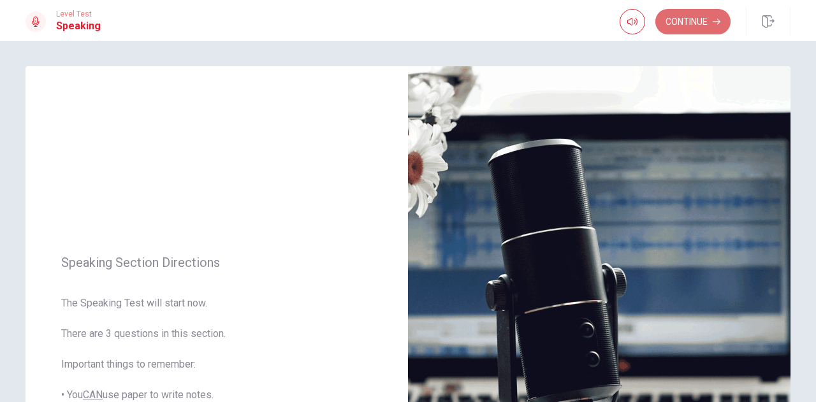
click at [696, 20] on button "Continue" at bounding box center [693, 22] width 75 height 26
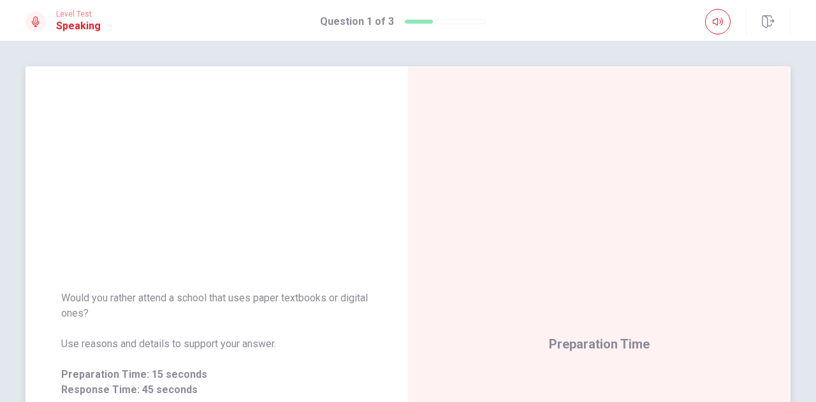
drag, startPoint x: 117, startPoint y: 311, endPoint x: 47, endPoint y: 295, distance: 71.3
click at [47, 295] on div "Would you rather attend a school that uses paper textbooks or digital ones? Use…" at bounding box center [217, 345] width 383 height 138
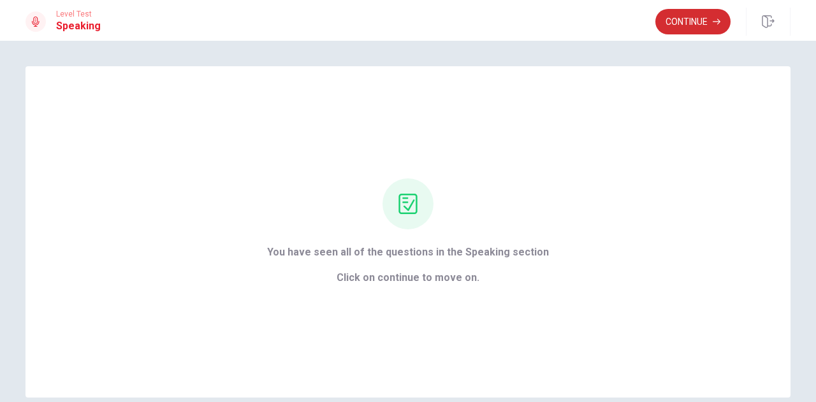
click at [697, 12] on button "Continue" at bounding box center [693, 22] width 75 height 26
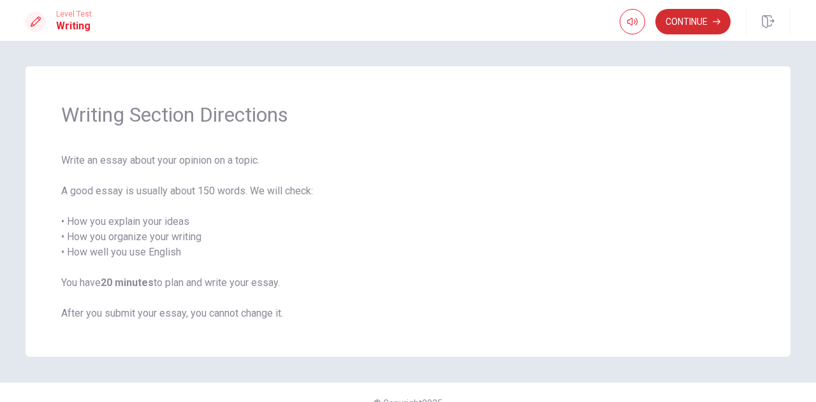
click at [689, 25] on button "Continue" at bounding box center [693, 22] width 75 height 26
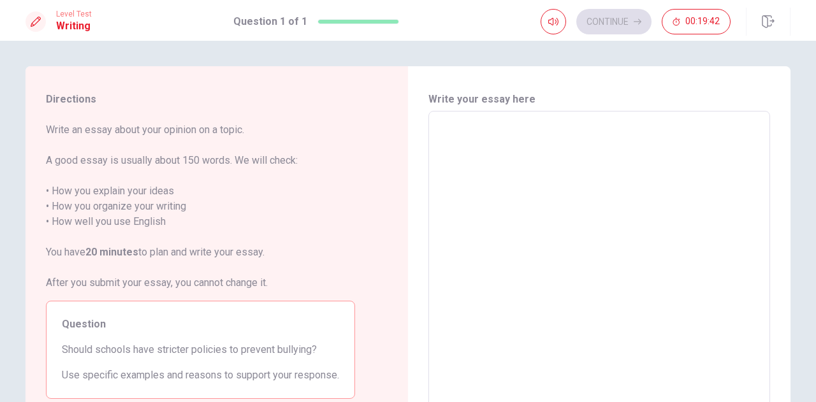
click at [481, 154] on textarea at bounding box center [599, 288] width 324 height 332
type textarea "y"
type textarea "x"
type textarea "yE"
type textarea "x"
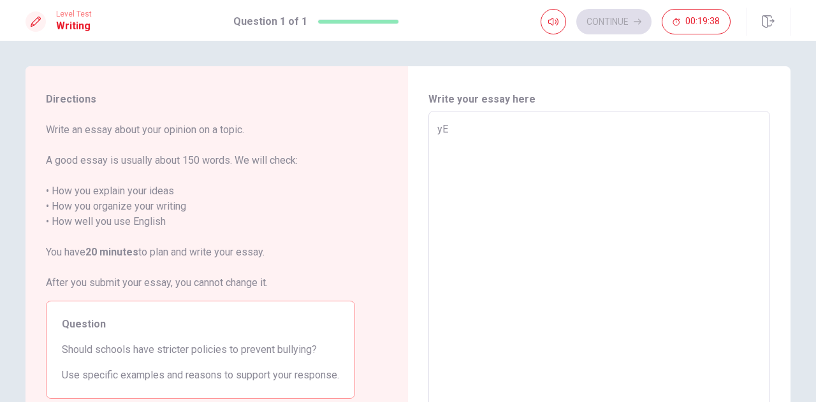
type textarea "y"
type textarea "x"
type textarea "Y"
type textarea "x"
type textarea "Ye"
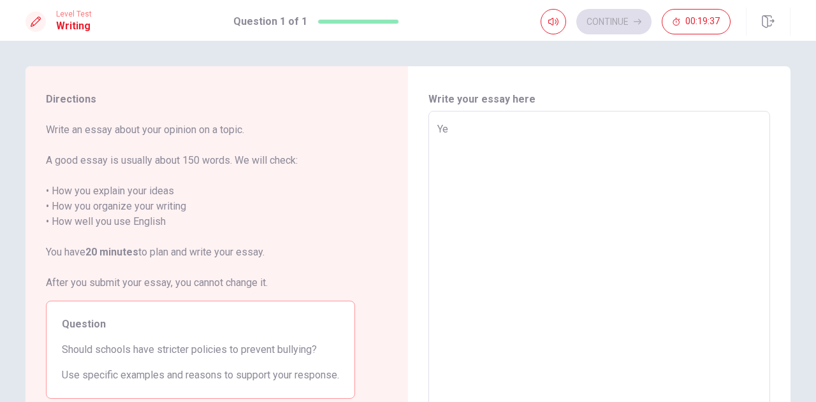
type textarea "x"
type textarea "Yes"
type textarea "x"
type textarea "Yes,"
type textarea "x"
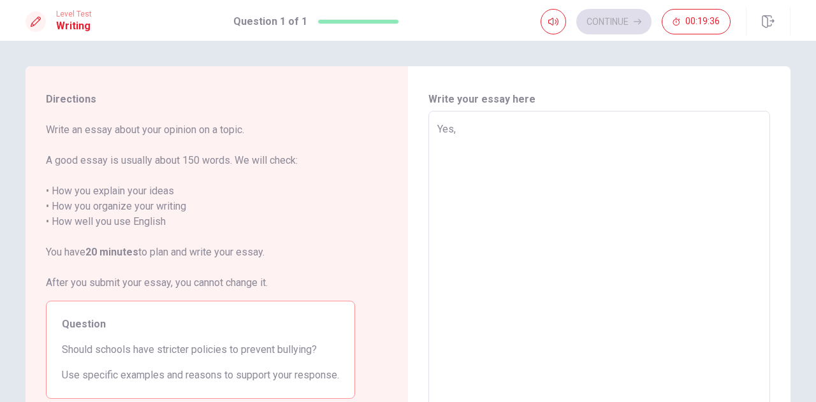
type textarea "Yes,"
type textarea "x"
type textarea "Yes, t"
type textarea "x"
type textarea "Yes, th"
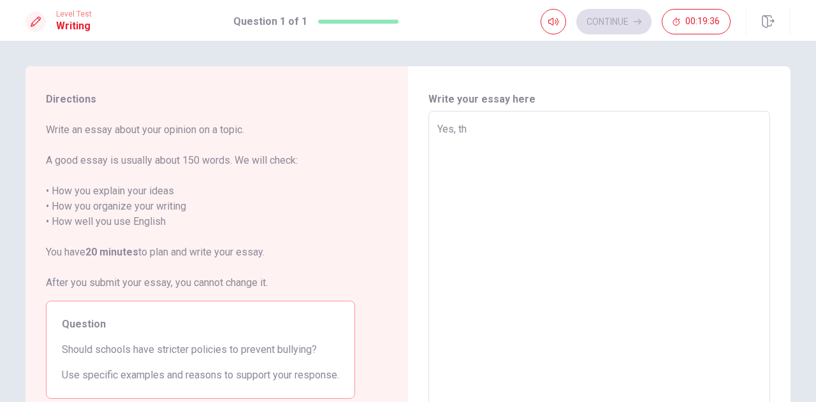
type textarea "x"
type textarea "Yes, the"
type textarea "x"
type textarea "Yes, the"
type textarea "x"
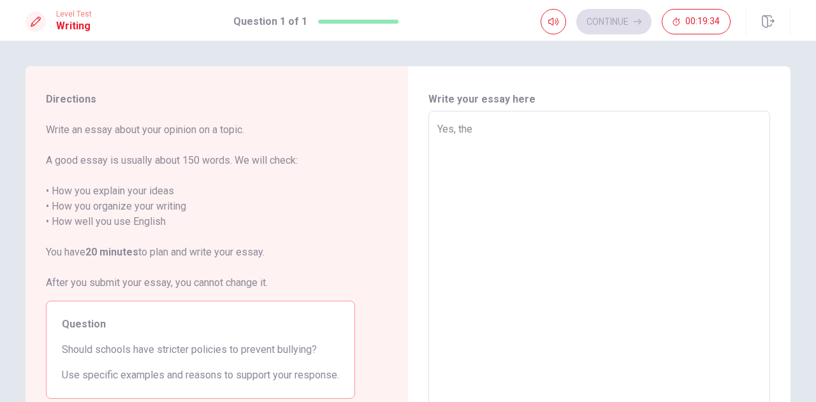
type textarea "Yes, the s"
type textarea "x"
type textarea "Yes, the sc"
type textarea "x"
type textarea "Yes, the sch"
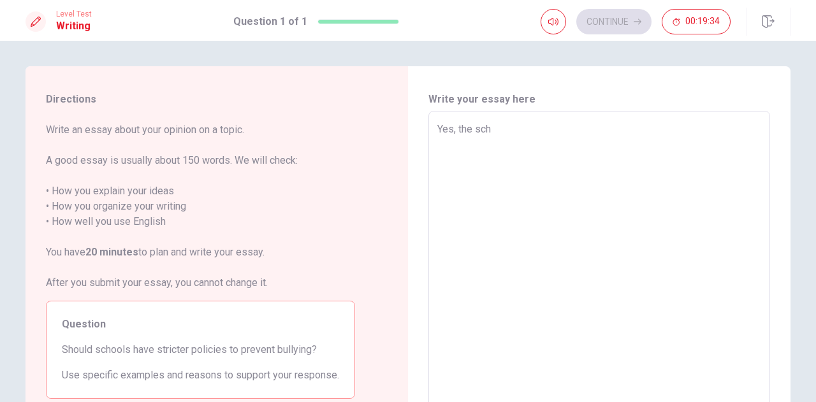
type textarea "x"
type textarea "Yes, the scho"
type textarea "x"
type textarea "Yes, the schou"
type textarea "x"
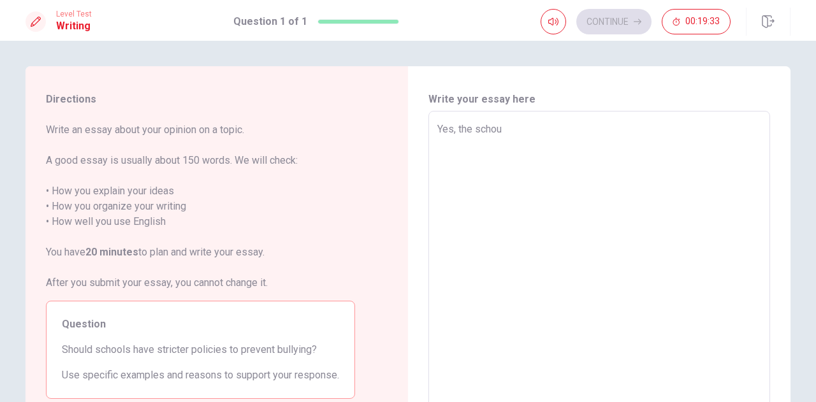
type textarea "Yes, the scho"
type textarea "x"
type textarea "Yes, the schoo"
type textarea "x"
type textarea "Yes, the school"
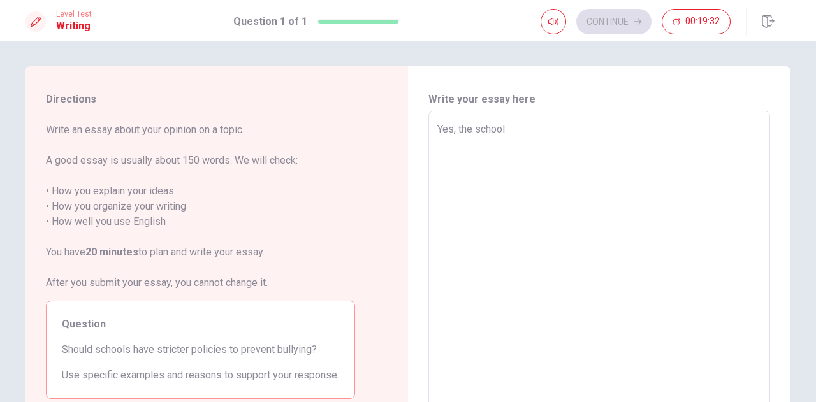
type textarea "x"
type textarea "Yes, the schools"
type textarea "x"
type textarea "Yes, the schools"
type textarea "x"
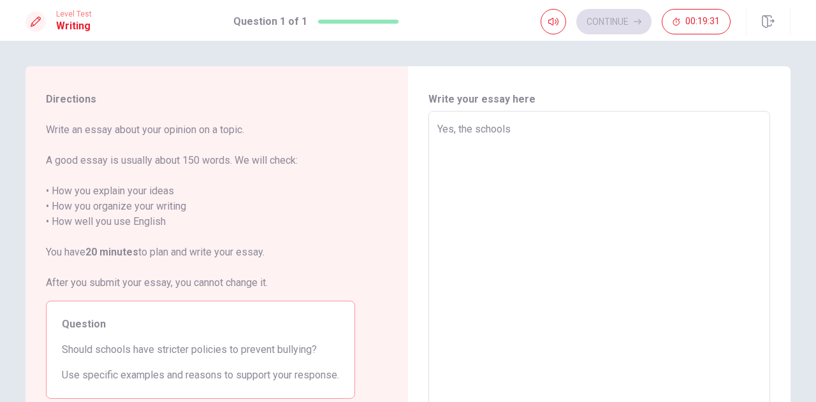
type textarea "Yes, the schools s"
type textarea "x"
type textarea "Yes, the schools sh"
type textarea "x"
type textarea "Yes, the schools shp"
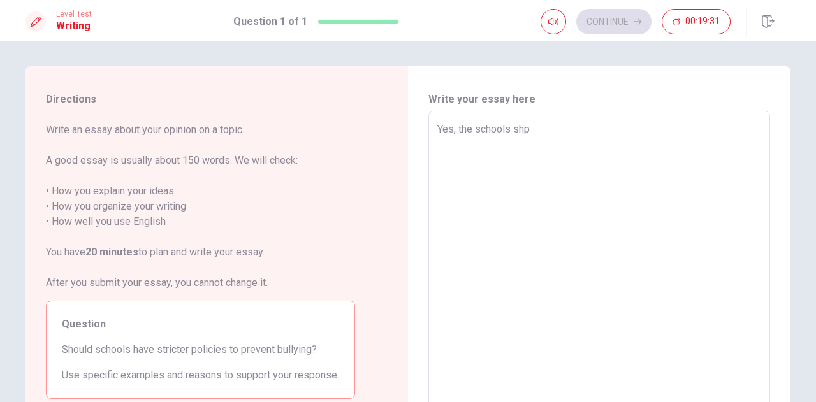
type textarea "x"
type textarea "Yes, the schools shpu"
type textarea "x"
type textarea "Yes, the schools shp"
type textarea "x"
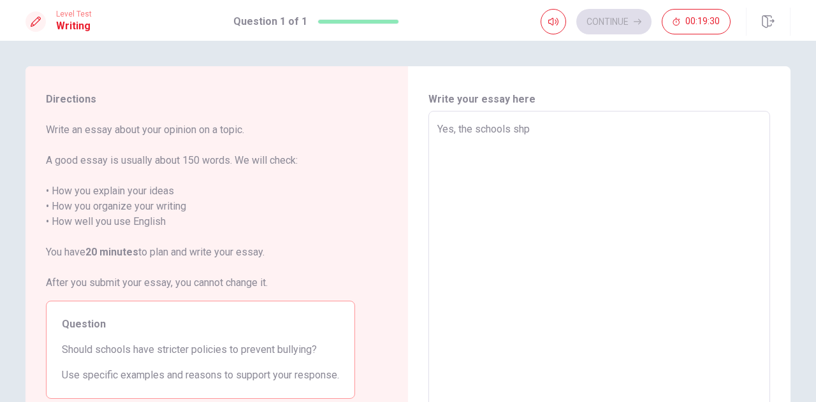
type textarea "Yes, the schools sh"
type textarea "x"
type textarea "Yes, the schools sho"
type textarea "x"
type textarea "Yes, the schools shou"
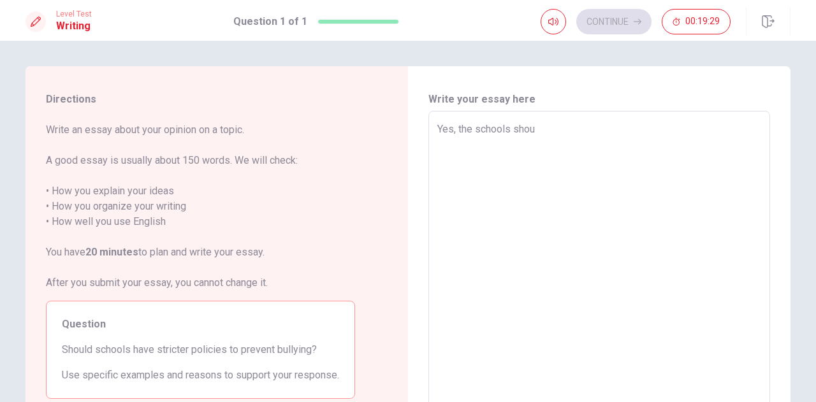
type textarea "x"
type textarea "Yes, the schools shoul"
type textarea "x"
type textarea "Yes, the schools shouls"
type textarea "x"
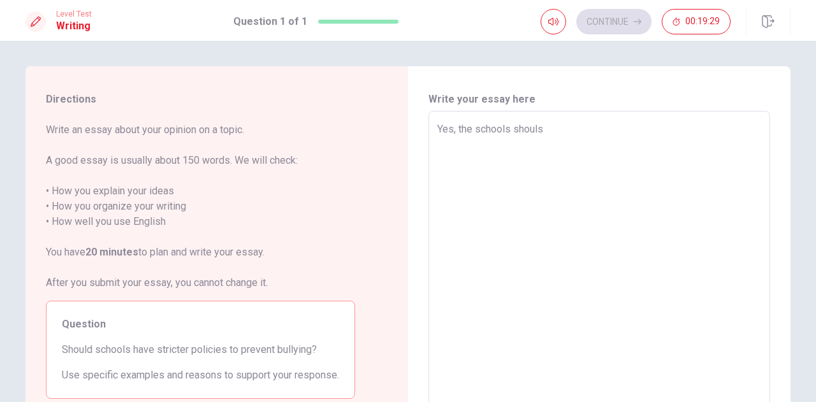
type textarea "Yes, the schools shouls"
type textarea "x"
type textarea "Yes, the schools shouls"
type textarea "x"
type textarea "Yes, the schools shoul"
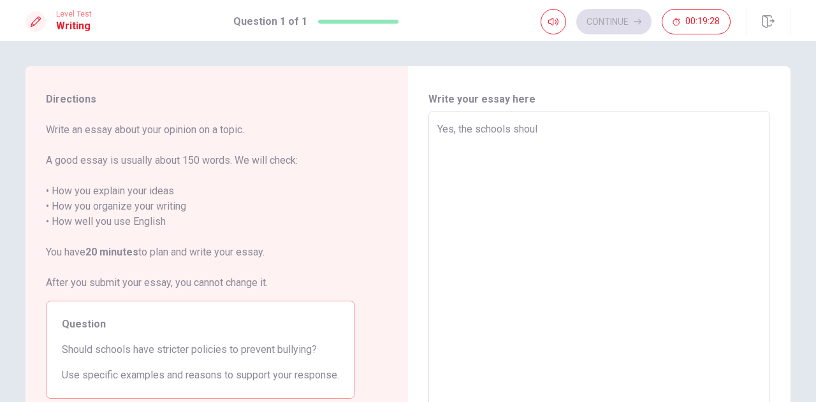
type textarea "x"
type textarea "Yes, the schools should"
type textarea "x"
type textarea "Yes, the schools should"
type textarea "x"
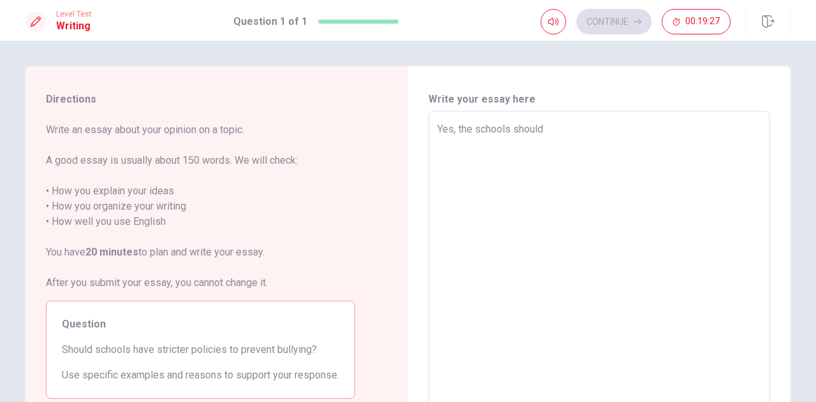
type textarea "Yes, the schools should h"
type textarea "x"
type textarea "Yes, the schools should ha"
type textarea "x"
type textarea "Yes, the schools should hav"
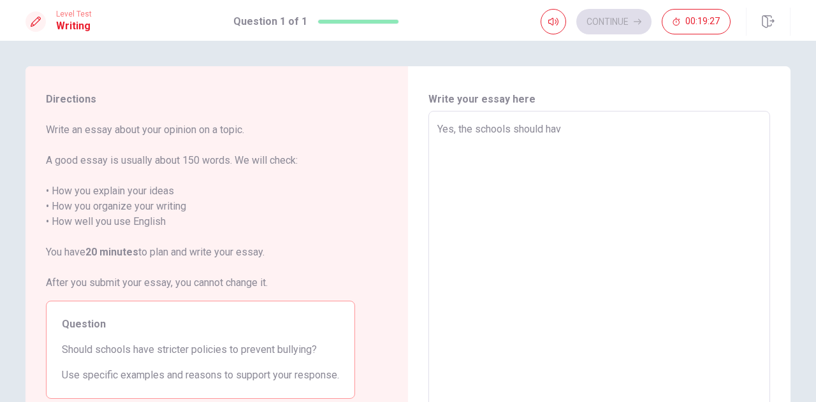
type textarea "x"
type textarea "Yes, the schools should have"
type textarea "x"
type textarea "Yes, the schools should have"
type textarea "x"
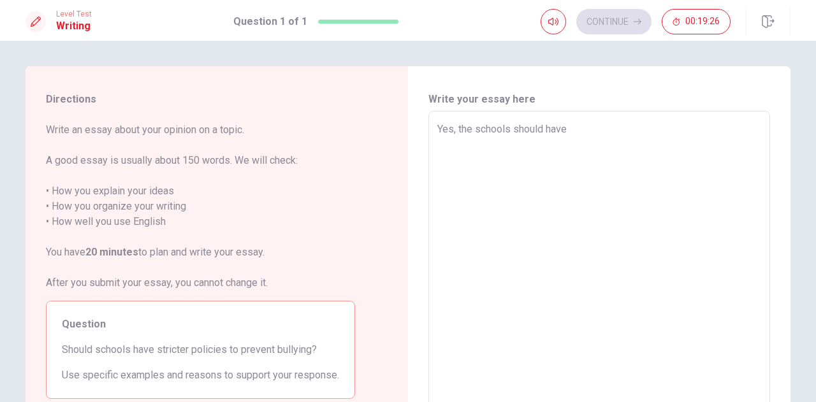
type textarea "Yes, the schools should have a"
type textarea "x"
type textarea "Yes, the schools should have an"
type textarea "x"
type textarea "Yes, the schools should have an"
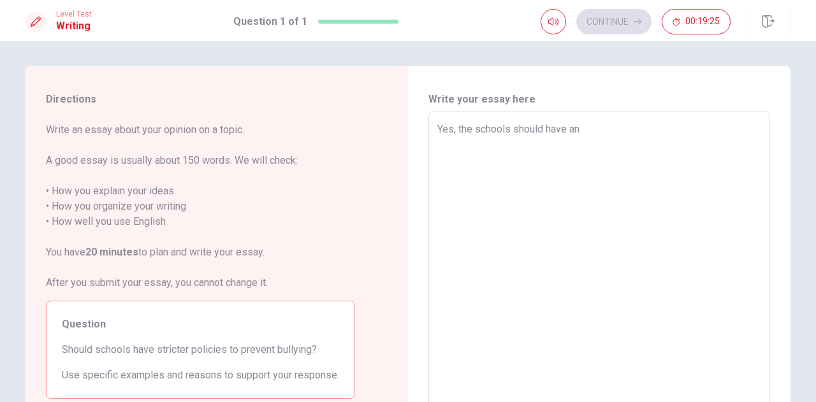
type textarea "x"
type textarea "Yes, the schools should have an s"
type textarea "x"
type textarea "Yes, the schools should have an st"
type textarea "x"
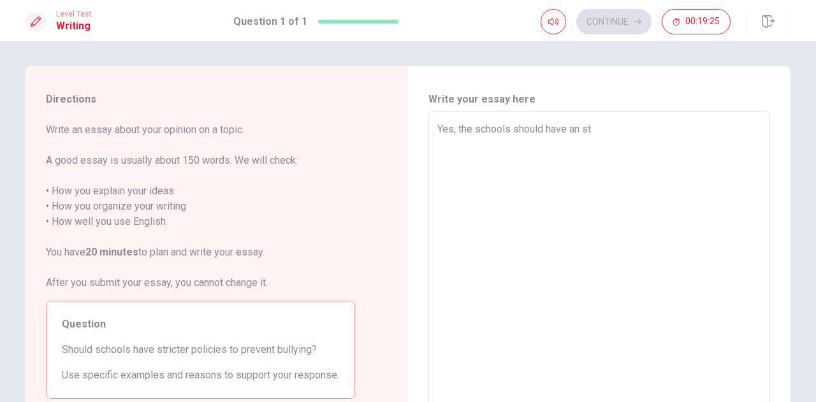
type textarea "Yes, the schools should have an str"
type textarea "x"
type textarea "Yes, the schools should have an stri"
type textarea "x"
type textarea "Yes, the schools should have an stric"
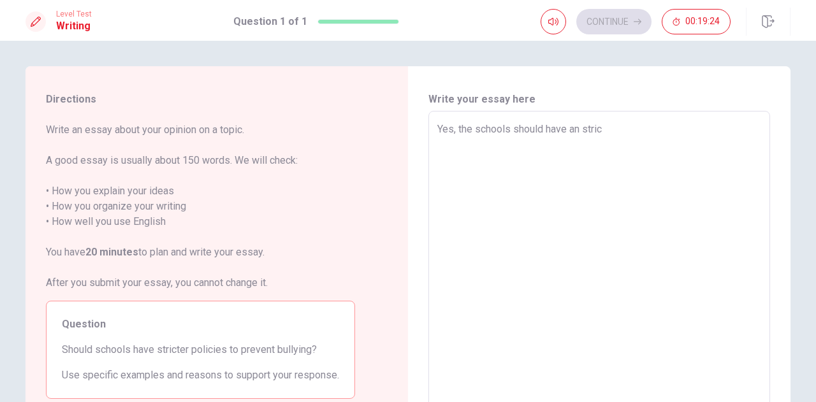
type textarea "x"
type textarea "Yes, the schools should have an strict"
type textarea "x"
type textarea "Yes, the schools should have an stricte"
type textarea "x"
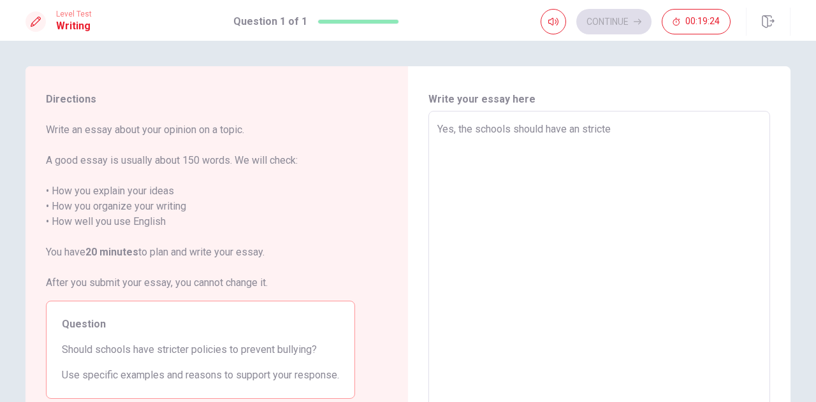
type textarea "Yes, the schools should have an stricter"
type textarea "x"
type textarea "Yes, the schools should have an stricter"
type textarea "x"
type textarea "Yes, the schools should have an stricter p"
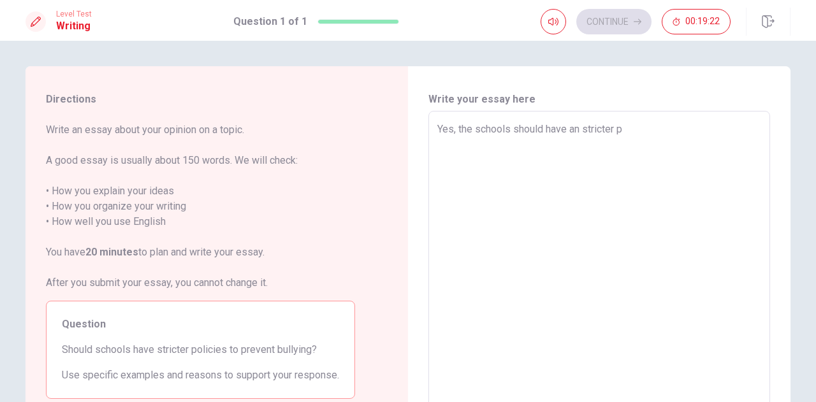
type textarea "x"
type textarea "Yes, the schools should have an stricter poi"
type textarea "x"
type textarea "Yes, the schools should have an stricter po"
type textarea "x"
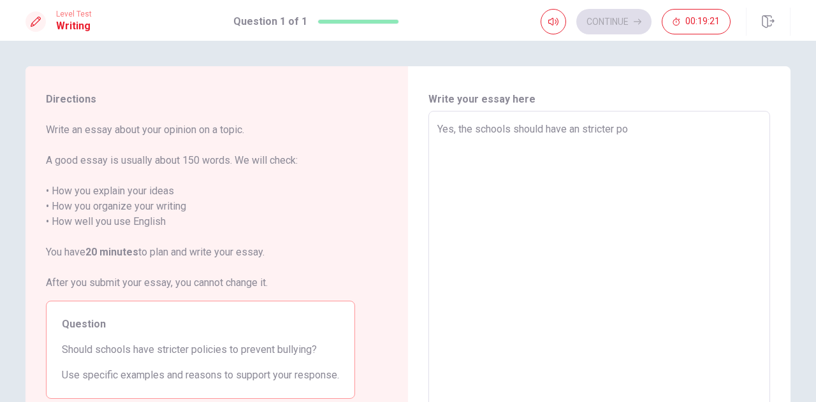
type textarea "Yes, the schools should have an stricter pol"
type textarea "x"
type textarea "Yes, the schools should have an stricter poli"
type textarea "x"
type textarea "Yes, the schools should have an stricter polic"
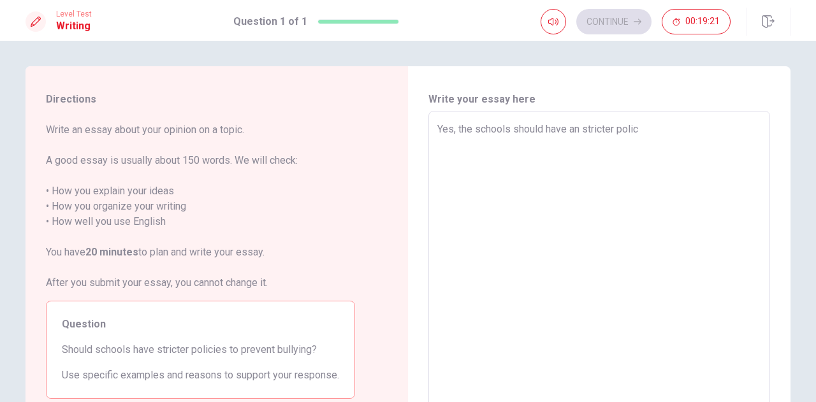
type textarea "x"
type textarea "Yes, the schools should have an stricter polici"
type textarea "x"
type textarea "Yes, the schools should have an stricter policie"
type textarea "x"
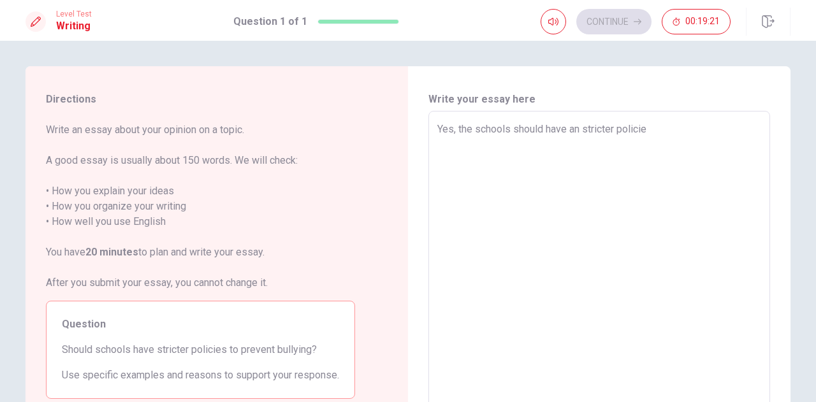
type textarea "Yes, the schools should have an stricter policies"
type textarea "x"
type textarea "Yes, the schools should have an stricter policies"
type textarea "x"
type textarea "Yes, the schools should have an stricter policies a"
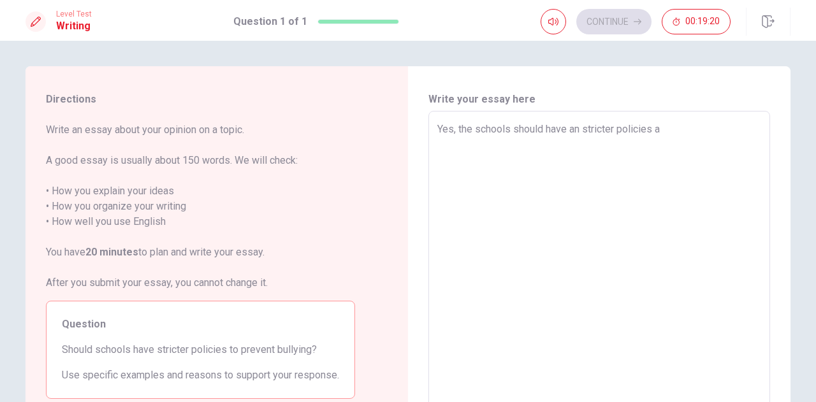
type textarea "x"
type textarea "Yes, the schools should have an stricter policies"
type textarea "x"
type textarea "Yes, the schools should have an stricter policies j"
type textarea "x"
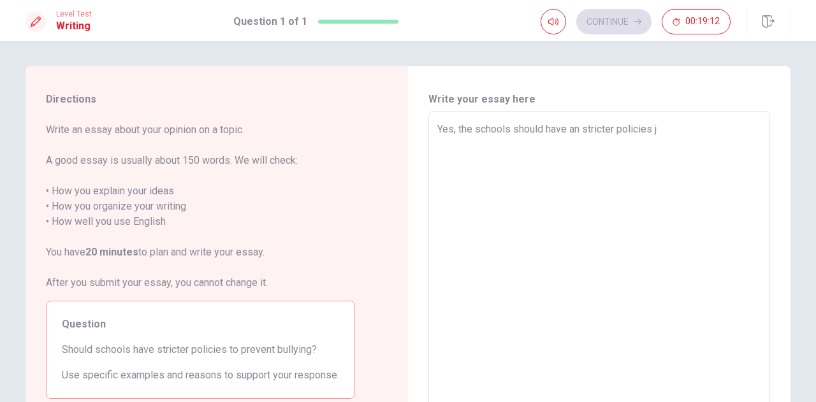
type textarea "Yes, the schools should have an stricter policies"
type textarea "x"
type textarea "Yes, the schools should have an stricter policies t"
type textarea "x"
type textarea "Yes, the schools should have an stricter policies tr"
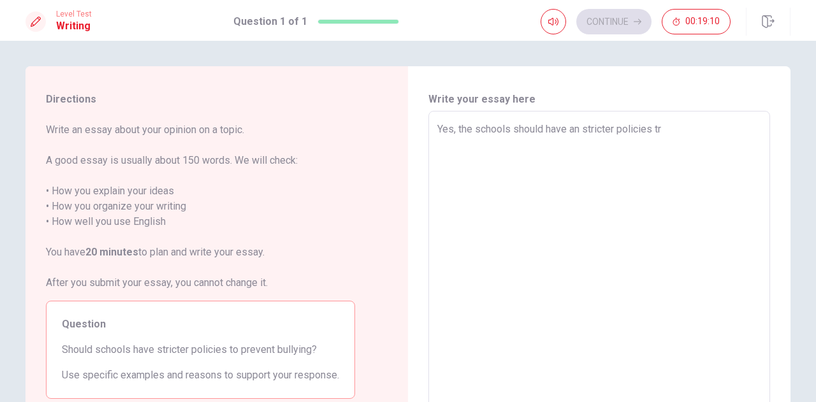
type textarea "x"
type textarea "Yes, the schools should have an stricter policies try"
type textarea "x"
type textarea "Yes, the schools should have an stricter policies try"
type textarea "x"
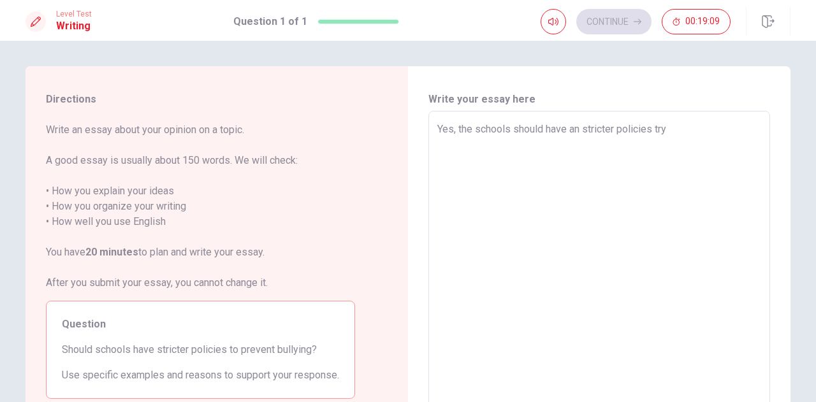
type textarea "Yes, the schools should have an stricter policies try t"
type textarea "x"
type textarea "Yes, the schools should have an stricter policies try to"
type textarea "x"
type textarea "Yes, the schools should have an stricter policies try to"
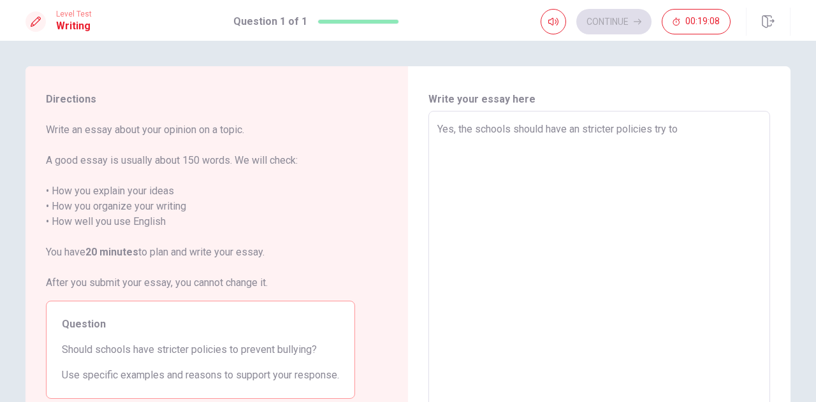
type textarea "x"
type textarea "Yes, the schools should have an stricter policies try to h"
type textarea "x"
type textarea "Yes, the schools should have an stricter policies try to ha"
type textarea "x"
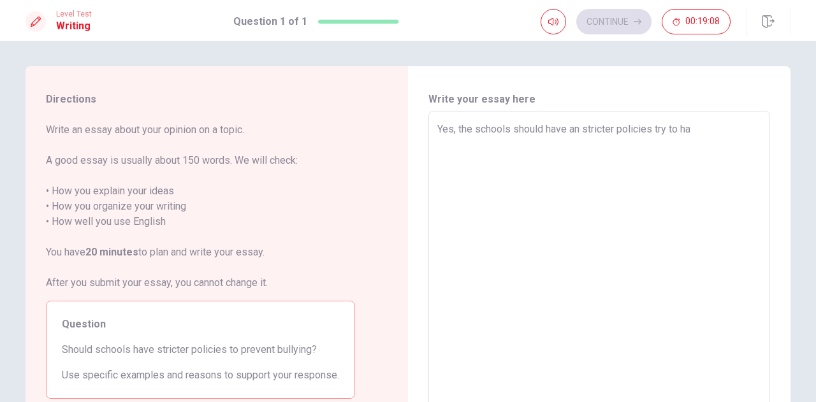
type textarea "Yes, the schools should have an stricter policies try to hav"
type textarea "x"
type textarea "Yes, the schools should have an stricter policies try to have"
type textarea "x"
type textarea "Yes, the schools should have an stricter policies try to have"
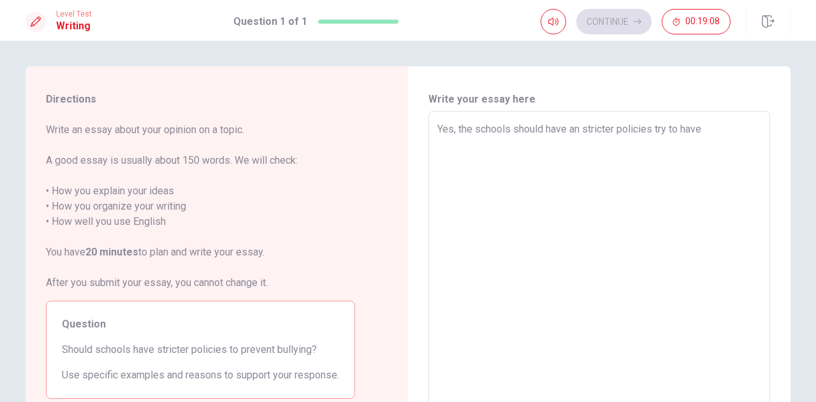
type textarea "x"
type textarea "Yes, the schools should have an stricter policies try to have a"
type textarea "x"
type textarea "Yes, the schools should have an stricter policies try to have a"
type textarea "x"
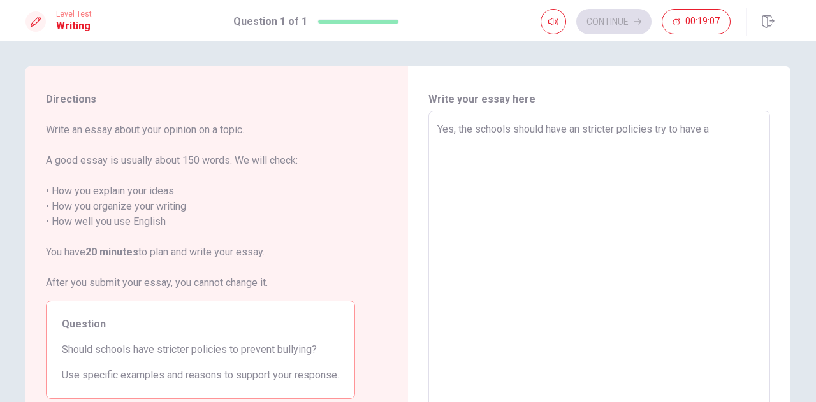
type textarea "Yes, the schools should have an stricter policies try to have a g"
type textarea "x"
type textarea "Yes, the schools should have an stricter policies try to have a go"
type textarea "x"
type textarea "Yes, the schools should have an stricter policies try to have a goo"
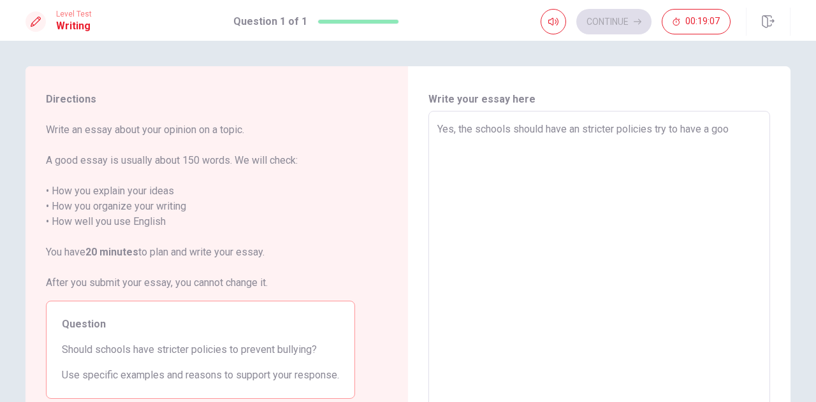
type textarea "x"
type textarea "Yes, the schools should have an stricter policies try to have a good"
type textarea "x"
type textarea "Yes, the schools should have an stricter policies try to have a good"
type textarea "x"
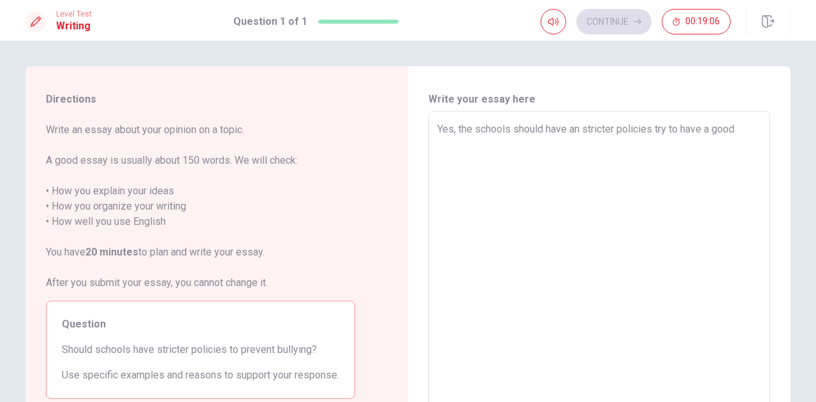
type textarea "Yes, the schools should have an stricter policies try to have a good e"
type textarea "x"
type textarea "Yes, the schools should have an stricter policies try to have a good en"
type textarea "x"
type textarea "Yes, the schools should have an stricter policies try to have a good env"
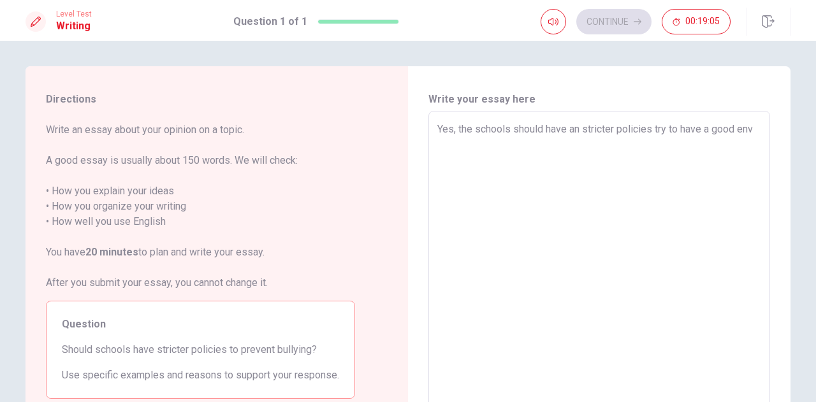
type textarea "x"
type textarea "Yes, the schools should have an stricter policies try to have a good envi"
type textarea "x"
type textarea "Yes, the schools should have an stricter policies try to have a good envir"
type textarea "x"
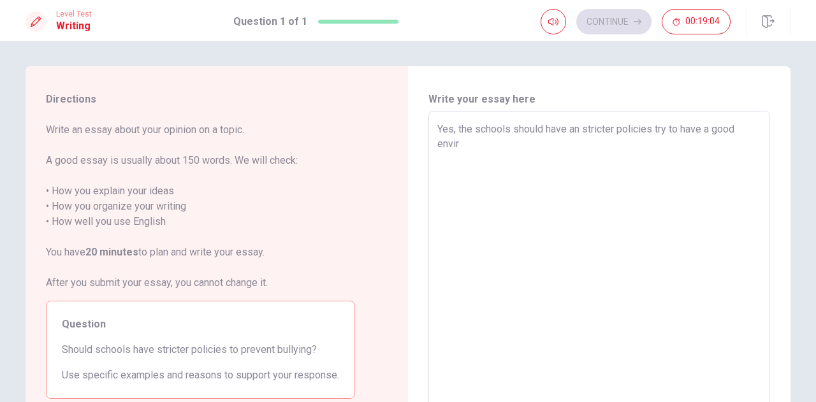
type textarea "Yes, the schools should have an stricter policies try to have a good enviro"
type textarea "x"
type textarea "Yes, the schools should have an stricter policies try to have a good envirom"
type textarea "x"
type textarea "Yes, the schools should have an stricter policies try to have a good envirome"
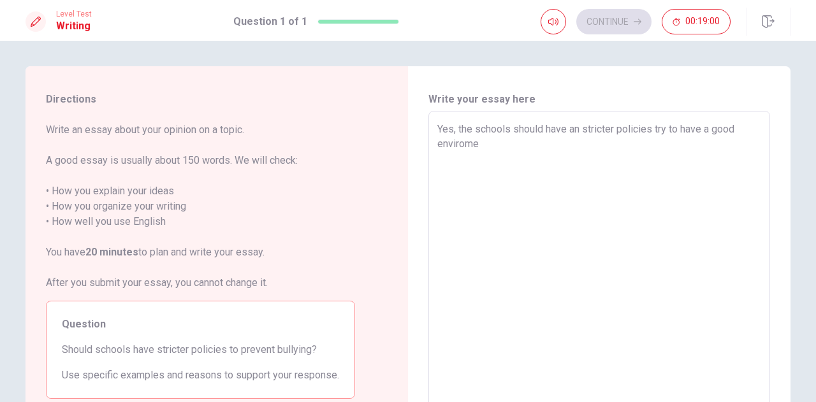
type textarea "x"
type textarea "Yes, the schools should have an stricter policies try to have a good enviromen"
type textarea "x"
type textarea "Yes, the schools should have an stricter policies try to have a good enviroment"
type textarea "x"
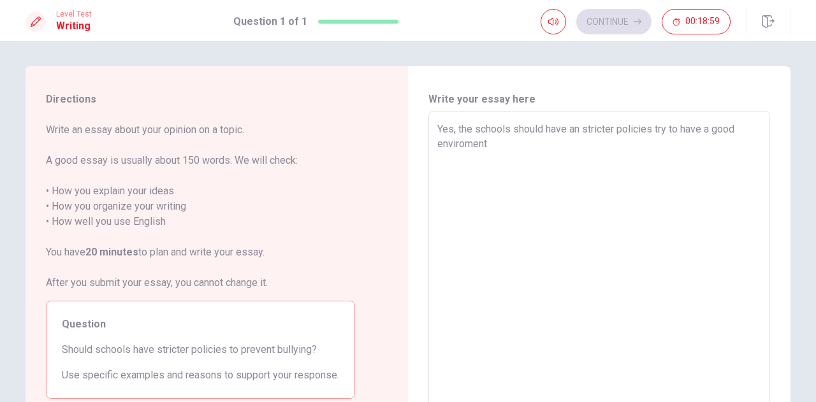
type textarea "Yes, the schools should have an stricter policies try to have a good enviroment"
type textarea "x"
type textarea "Yes, the schools should have an stricter policies try to have a good enviroment…"
type textarea "x"
type textarea "Yes, the schools should have an stricter policies try to have a good enviroment…"
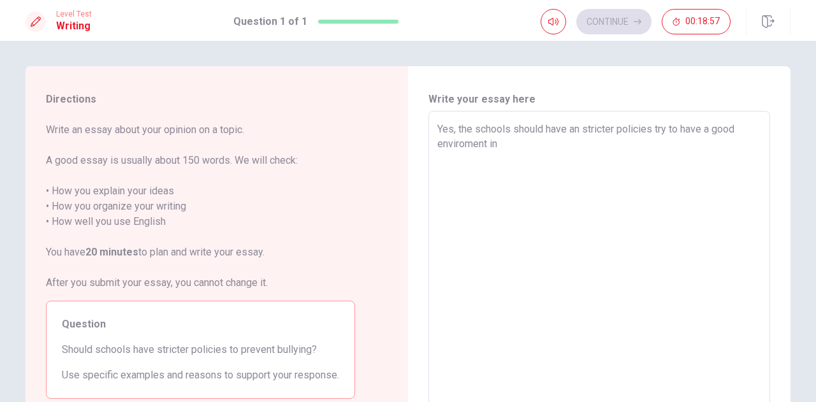
type textarea "x"
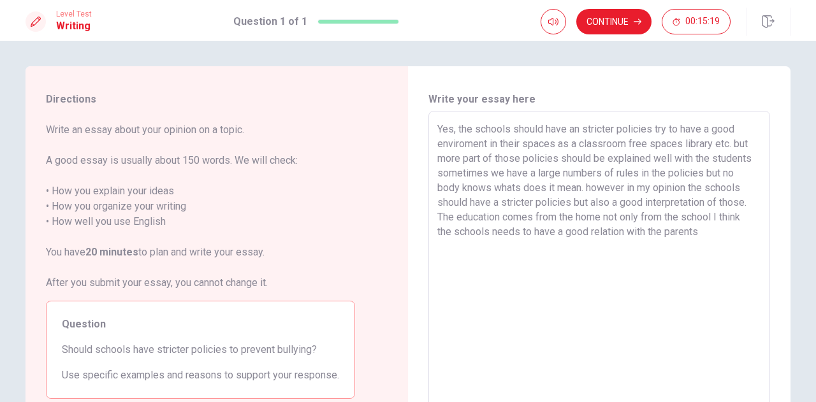
click at [620, 179] on textarea "Yes, the schools should have an stricter policies try to have a good enviroment…" at bounding box center [599, 288] width 324 height 332
click at [712, 227] on textarea "Yes, the schools should have an stricter policies try to have a good enviroment…" at bounding box center [599, 288] width 324 height 332
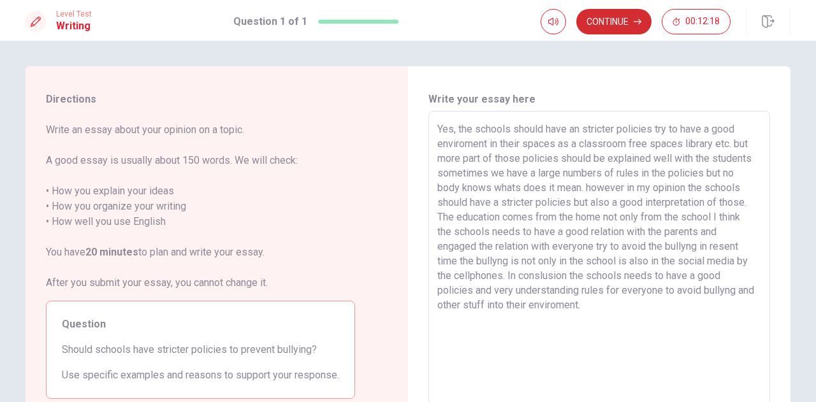
click at [607, 20] on button "Continue" at bounding box center [614, 22] width 75 height 26
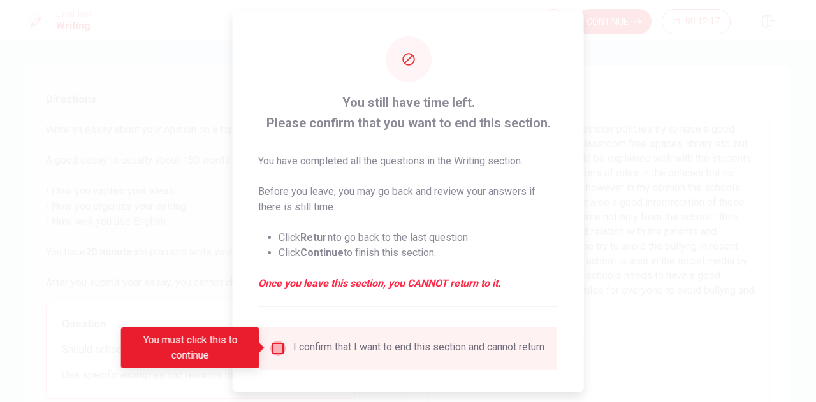
click at [274, 352] on input "You must click this to continue" at bounding box center [277, 348] width 15 height 15
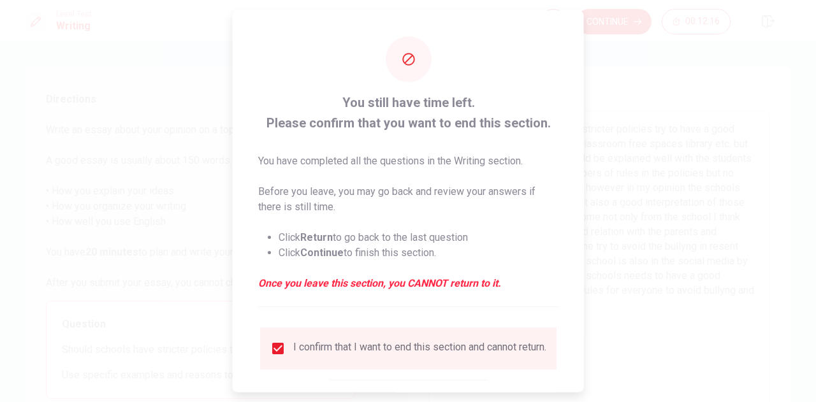
scroll to position [73, 0]
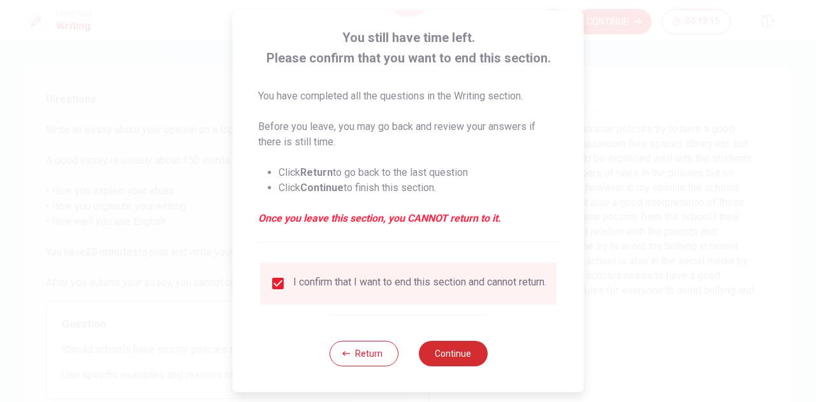
click at [464, 346] on button "Continue" at bounding box center [452, 354] width 69 height 26
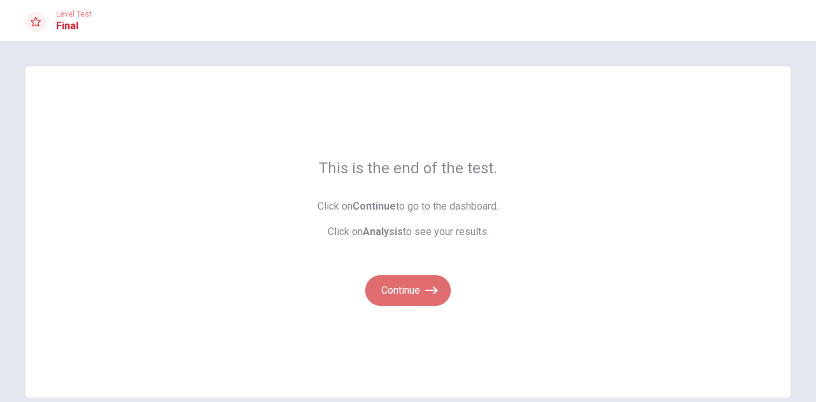
click at [395, 285] on button "Continue" at bounding box center [407, 291] width 85 height 31
